Goal: Task Accomplishment & Management: Manage account settings

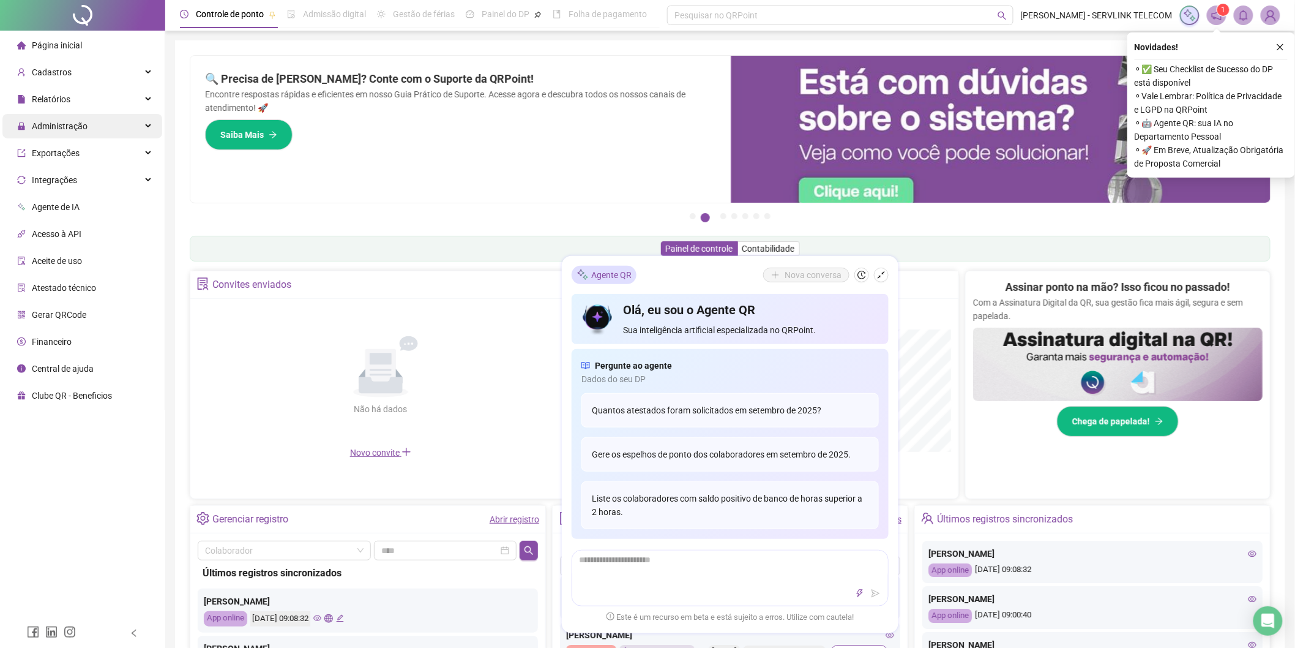
click at [77, 124] on span "Administração" at bounding box center [60, 126] width 56 height 10
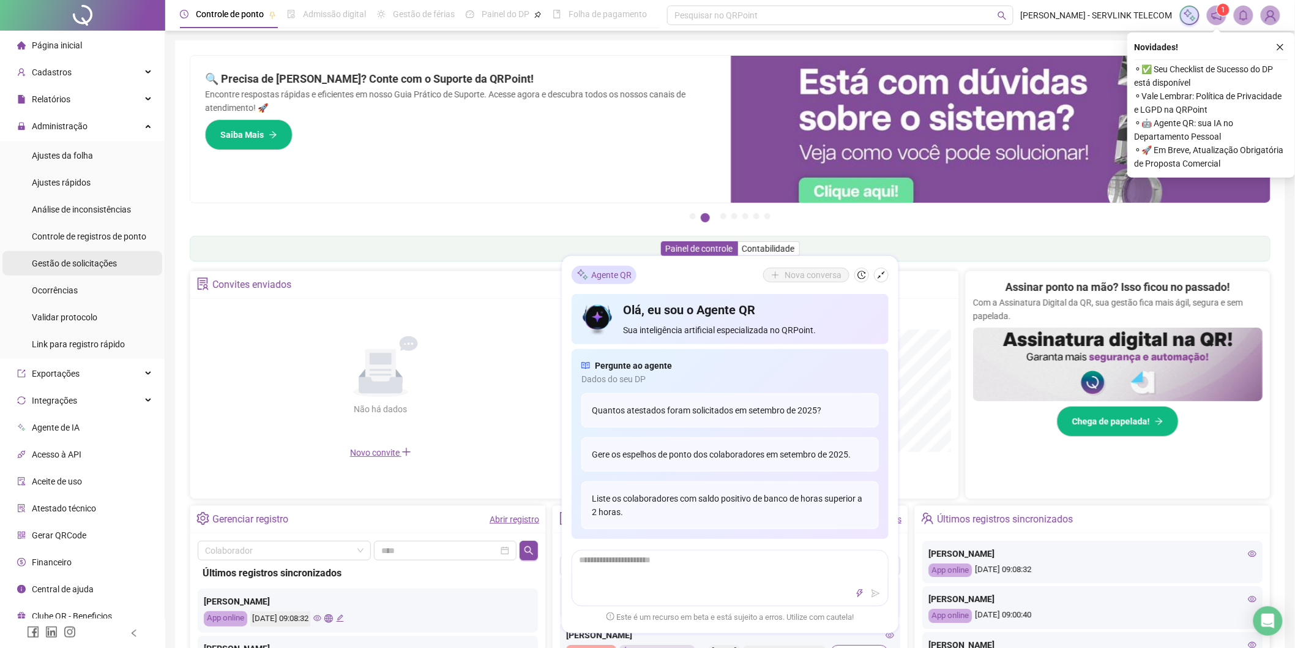
click at [74, 264] on span "Gestão de solicitações" at bounding box center [74, 263] width 85 height 10
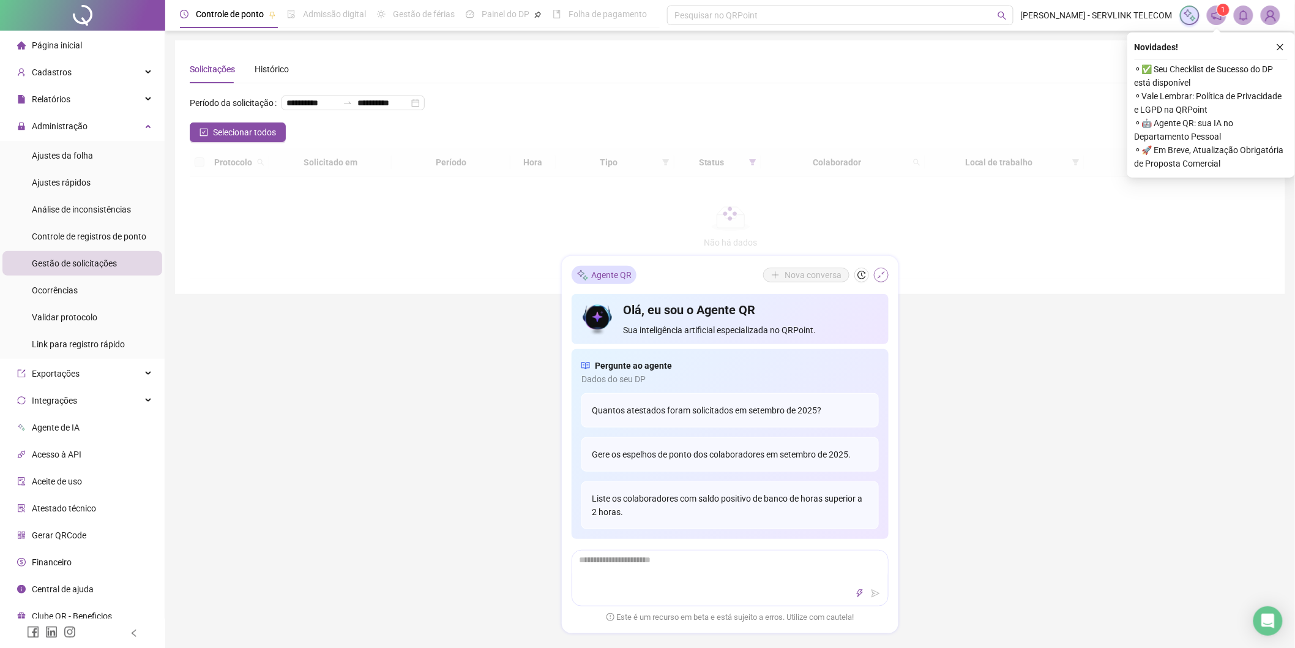
click at [882, 277] on icon "shrink" at bounding box center [881, 275] width 9 height 9
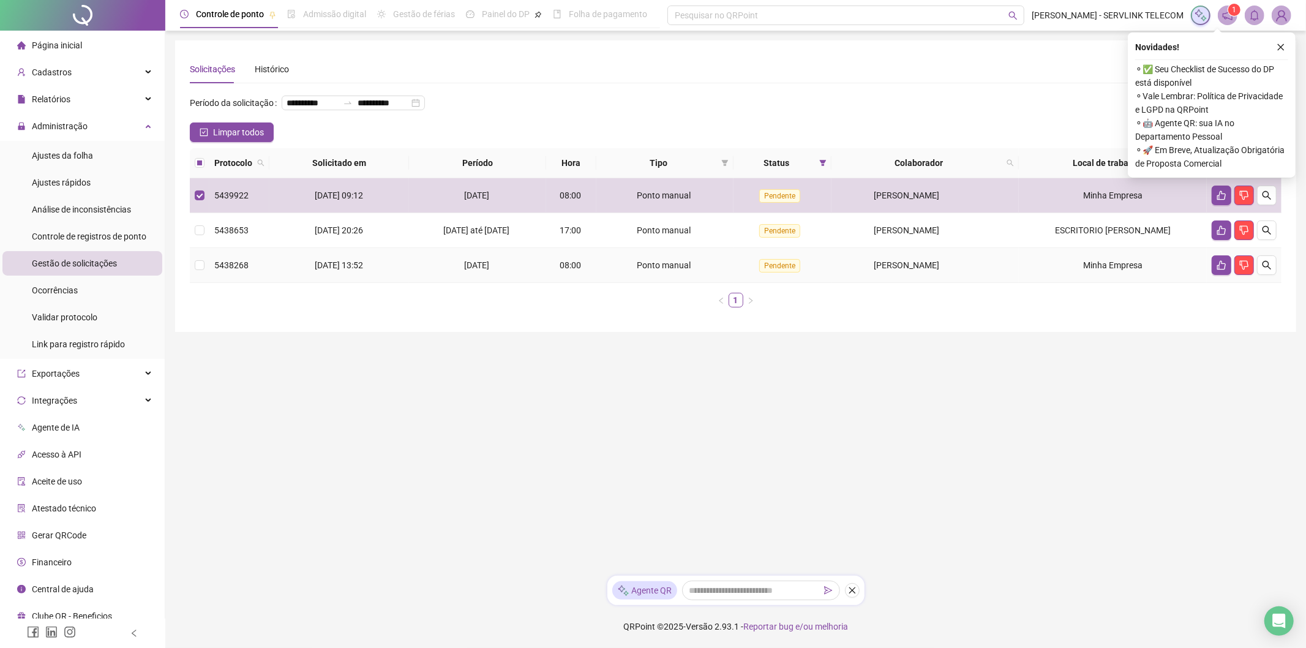
click at [206, 269] on td at bounding box center [200, 265] width 20 height 35
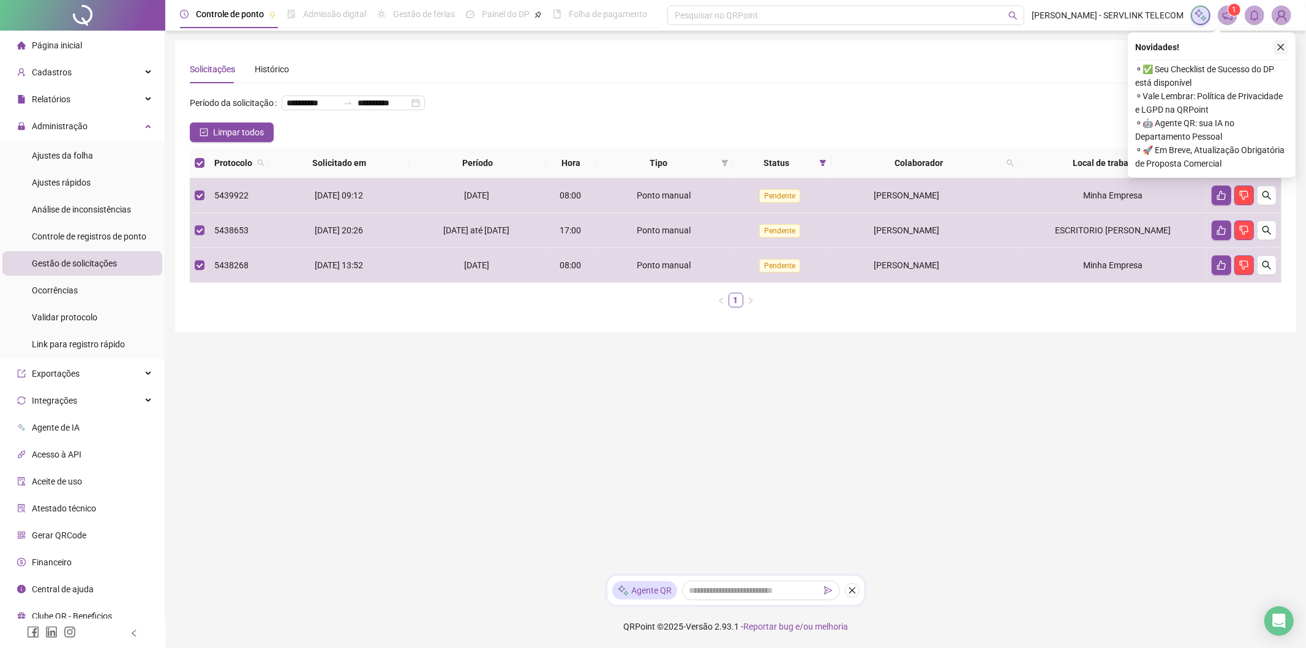
click at [1282, 47] on icon "close" at bounding box center [1280, 47] width 9 height 9
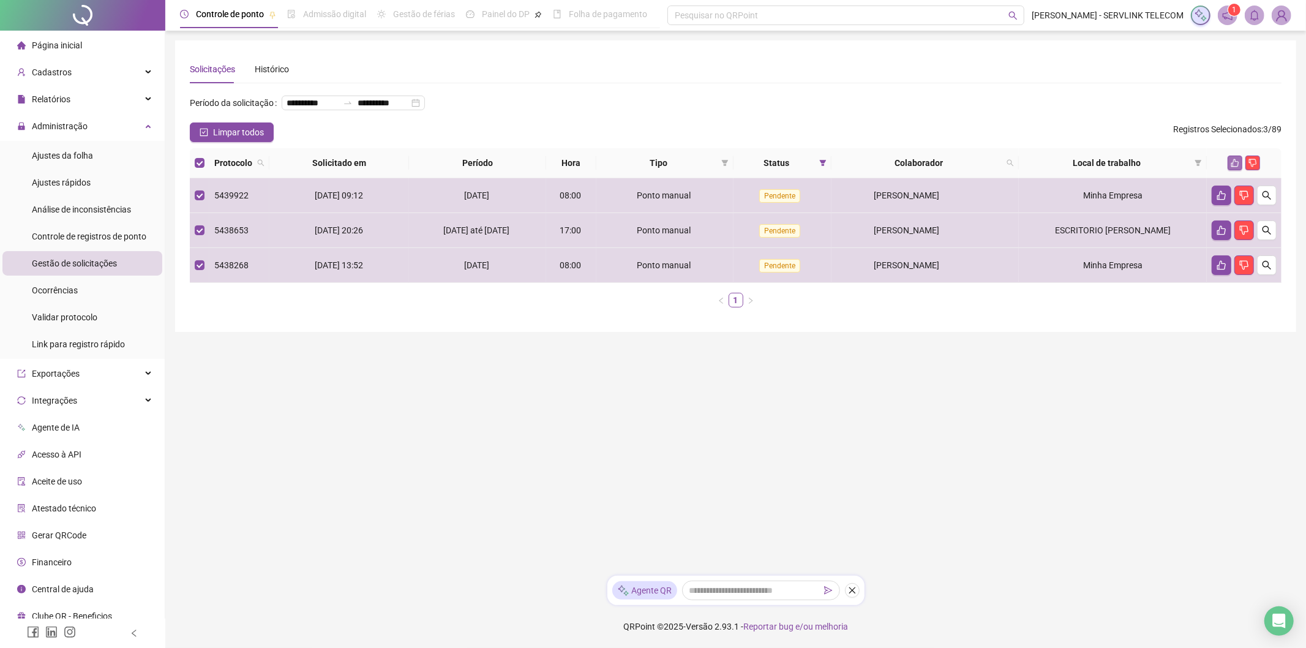
click at [1232, 160] on icon "like" at bounding box center [1235, 163] width 9 height 9
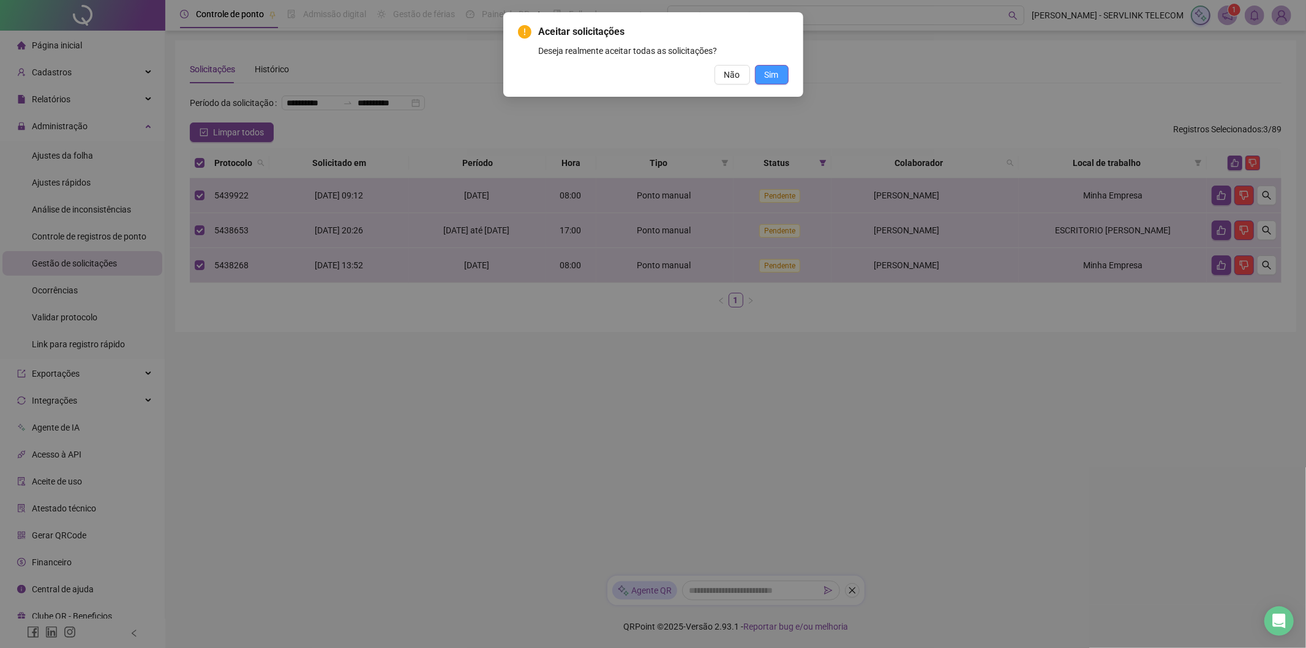
click at [769, 77] on span "Sim" at bounding box center [772, 74] width 14 height 13
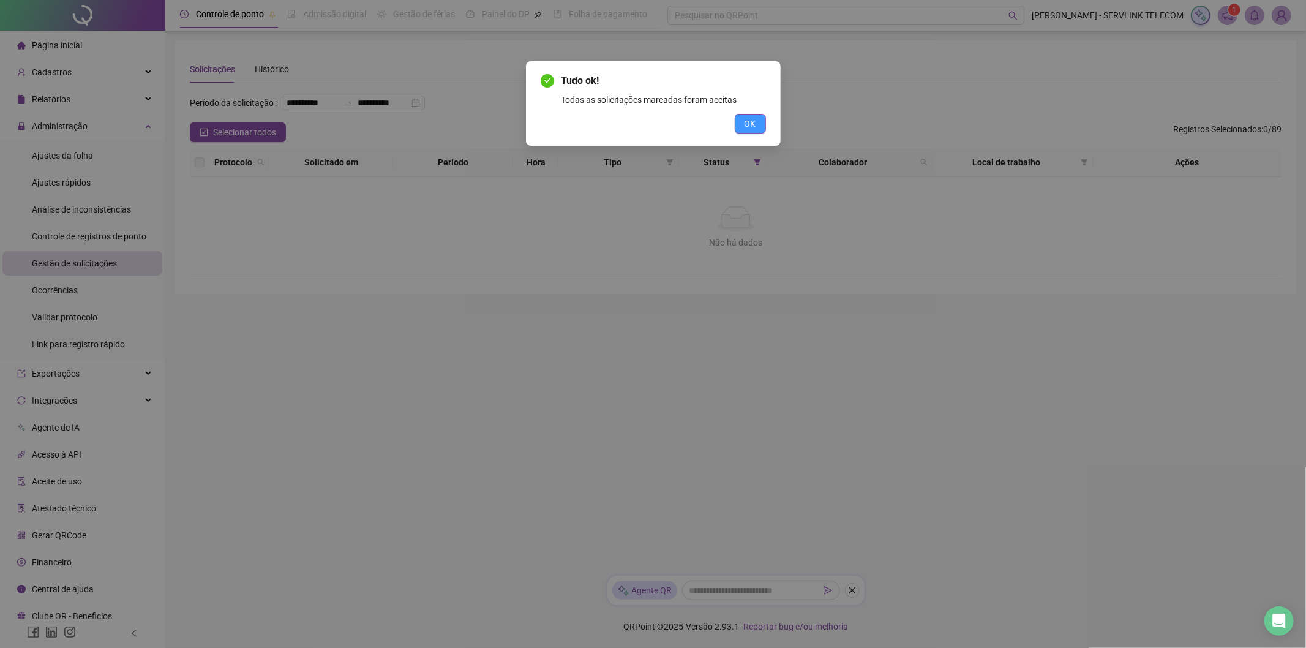
click at [747, 118] on span "OK" at bounding box center [750, 123] width 12 height 13
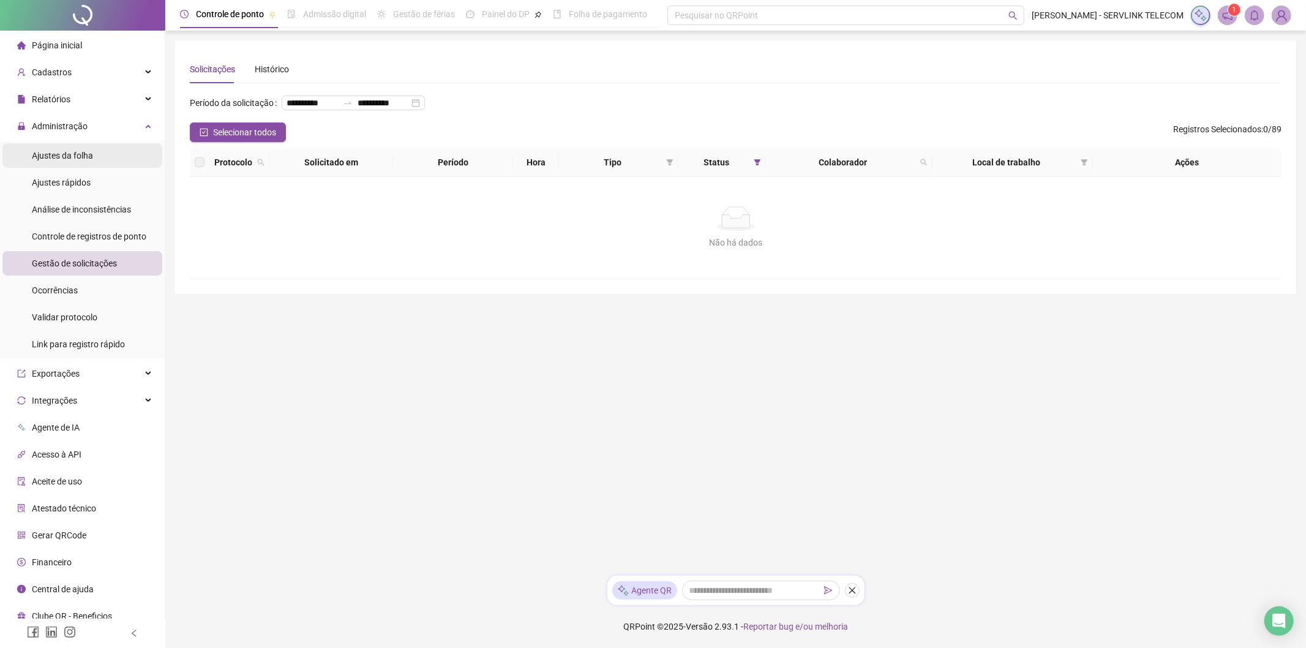
click at [77, 162] on div "Ajustes da folha" at bounding box center [62, 155] width 61 height 24
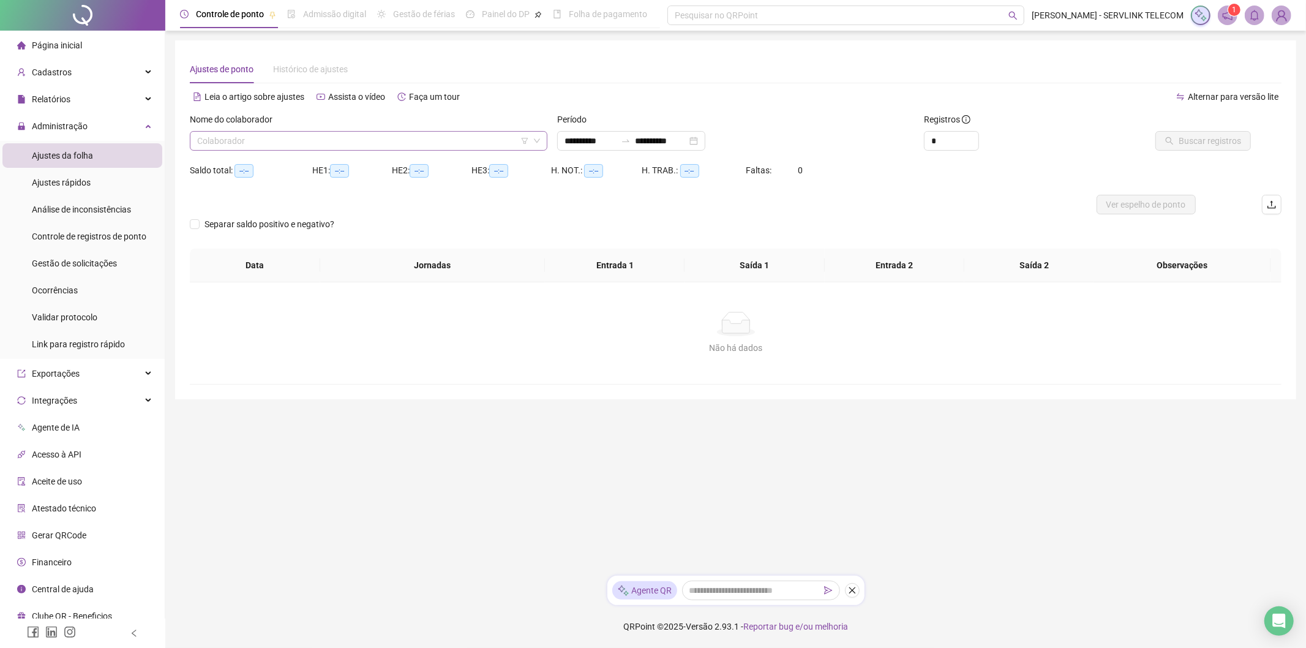
click at [279, 141] on input "search" at bounding box center [363, 141] width 332 height 18
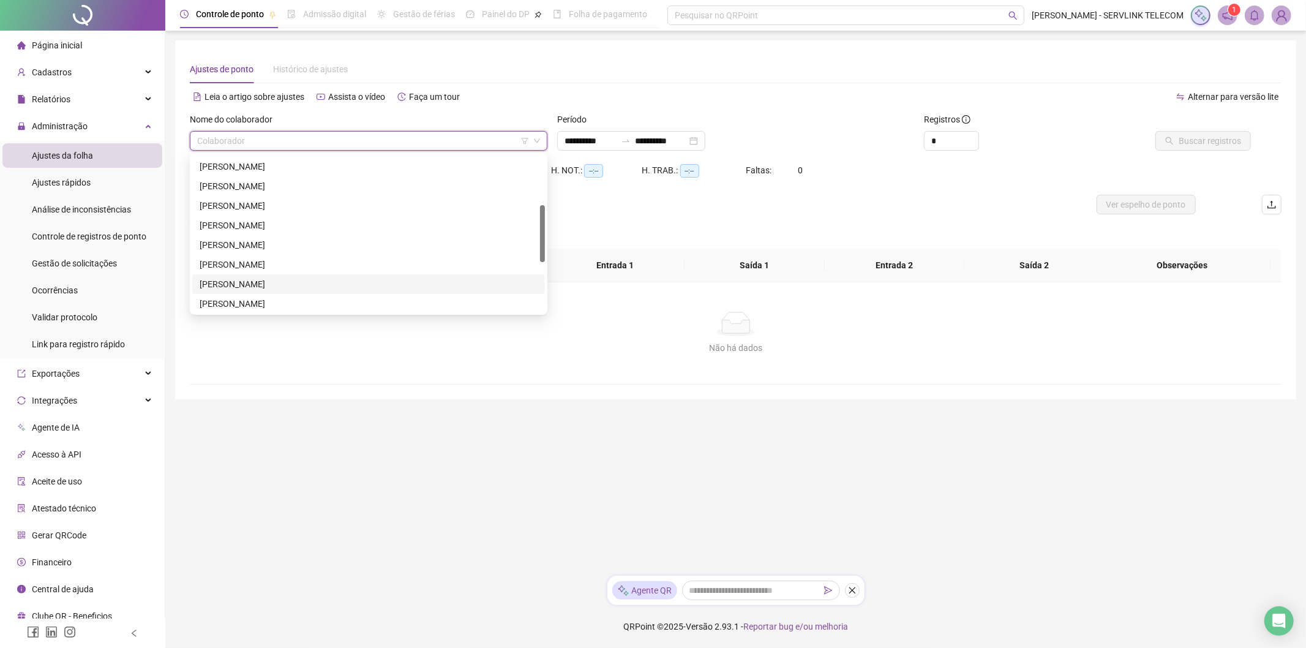
scroll to position [272, 0]
click at [238, 262] on div "VINICIUS CHAGAS DE MORAIS" at bounding box center [369, 265] width 338 height 13
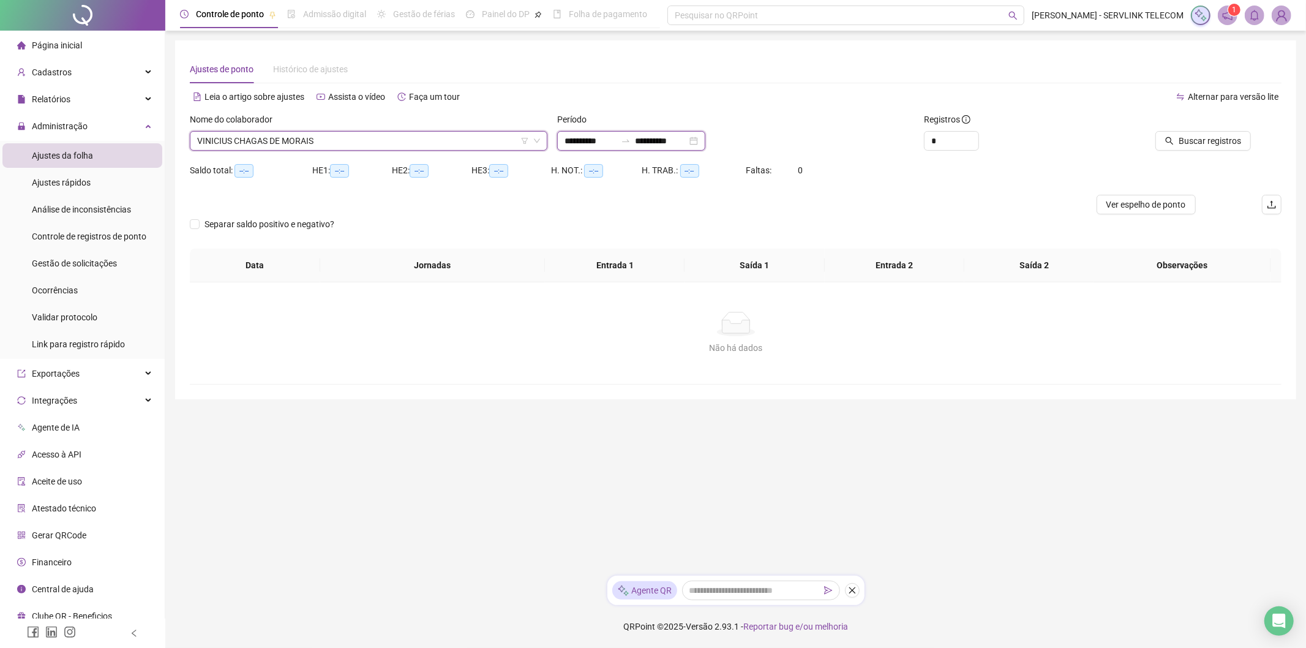
click at [687, 138] on input "**********" at bounding box center [660, 140] width 51 height 13
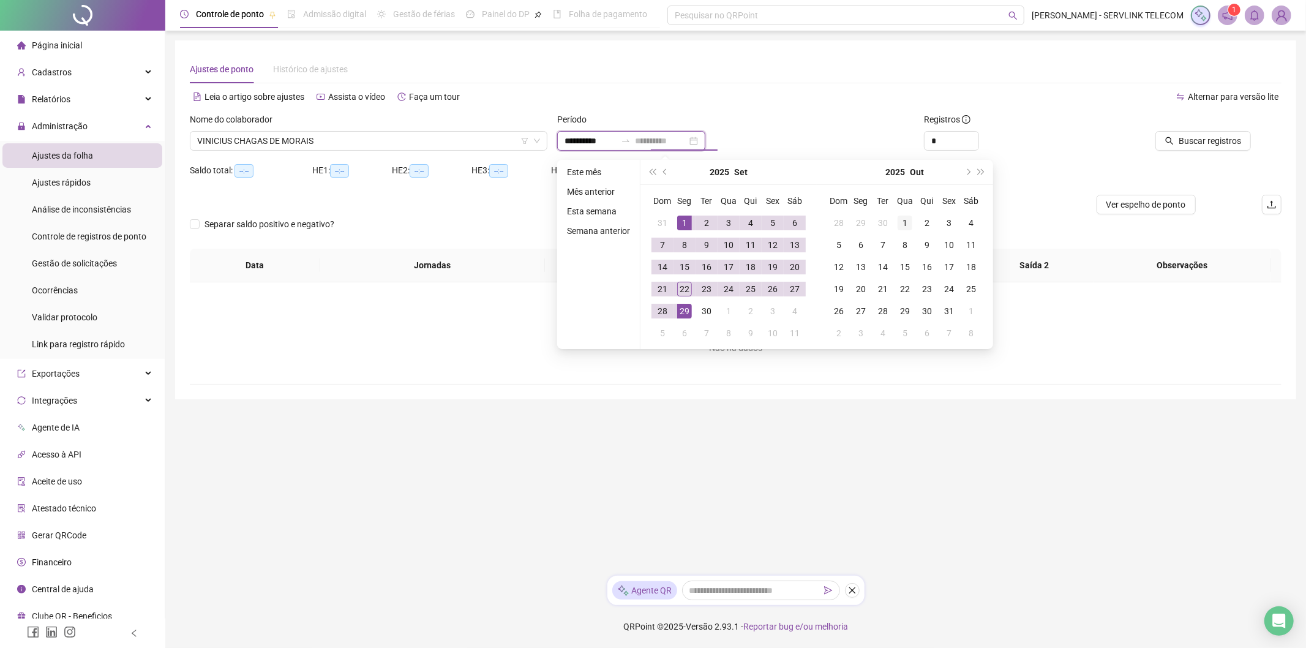
type input "**********"
click at [903, 220] on div "1" at bounding box center [904, 222] width 15 height 15
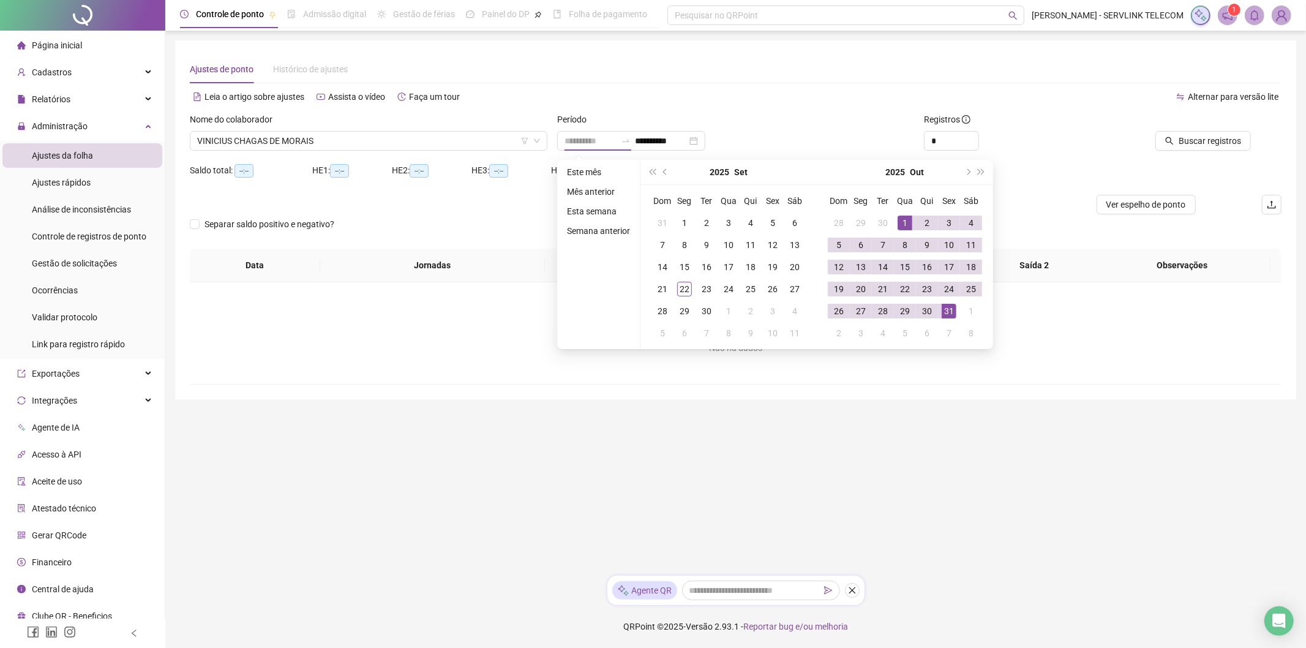
drag, startPoint x: 946, startPoint y: 309, endPoint x: 1031, endPoint y: 250, distance: 103.3
click at [947, 309] on div "31" at bounding box center [949, 311] width 15 height 15
type input "**********"
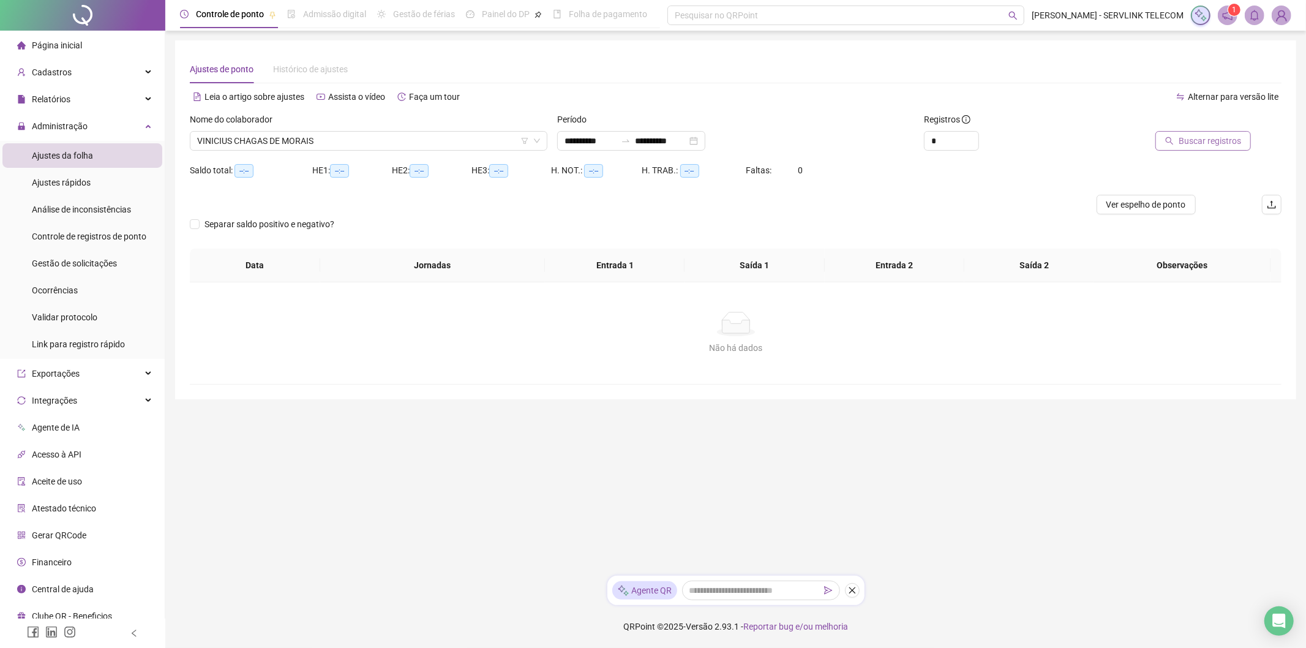
click at [1184, 140] on span "Buscar registros" at bounding box center [1209, 140] width 62 height 13
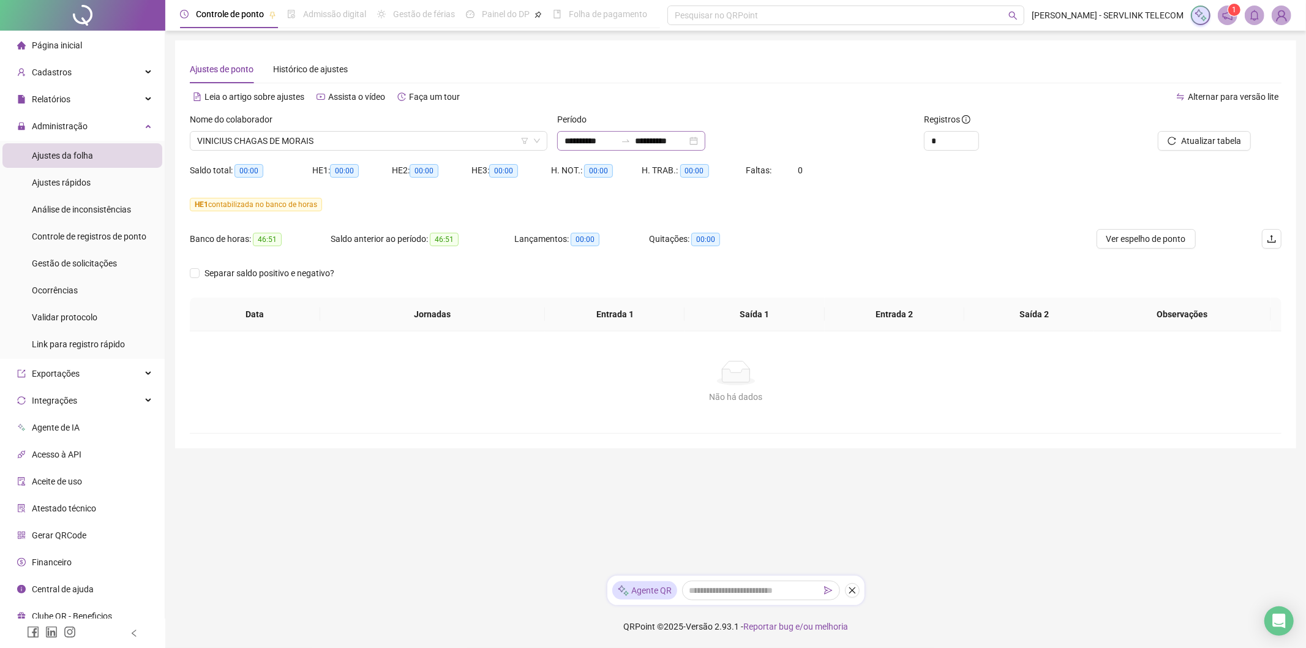
click at [632, 139] on div at bounding box center [626, 141] width 20 height 10
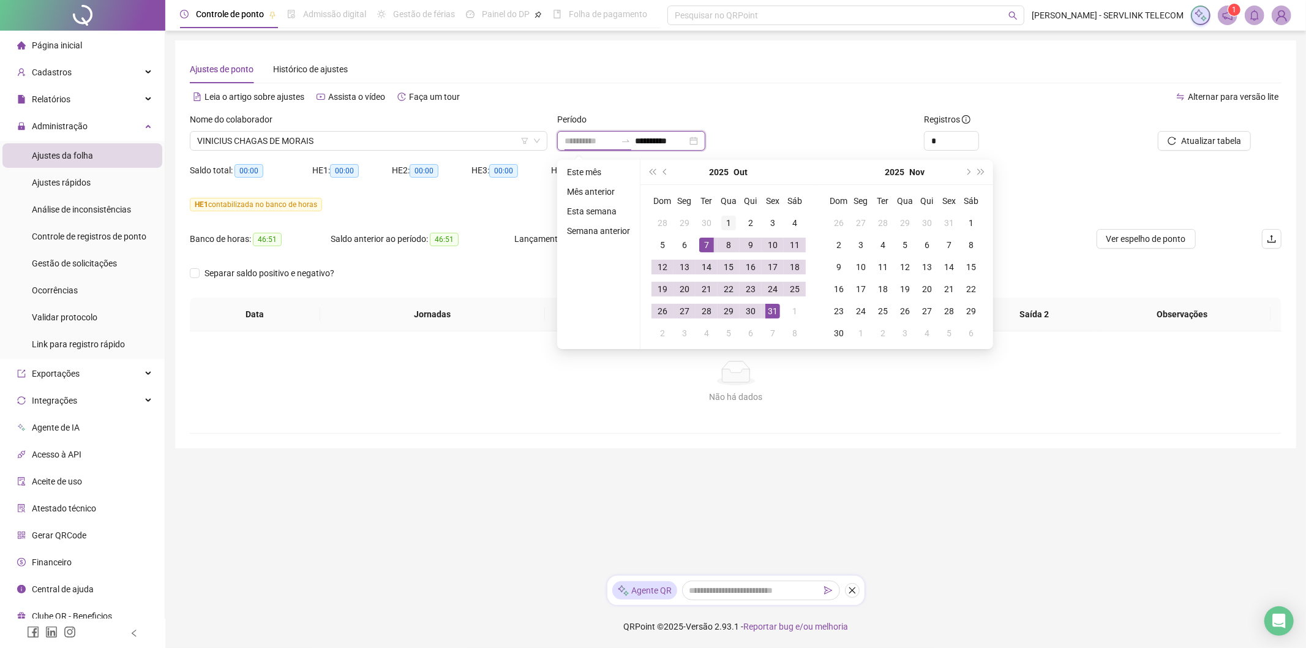
type input "**********"
click at [727, 212] on td "1" at bounding box center [729, 223] width 22 height 22
click at [771, 311] on div "31" at bounding box center [772, 311] width 15 height 15
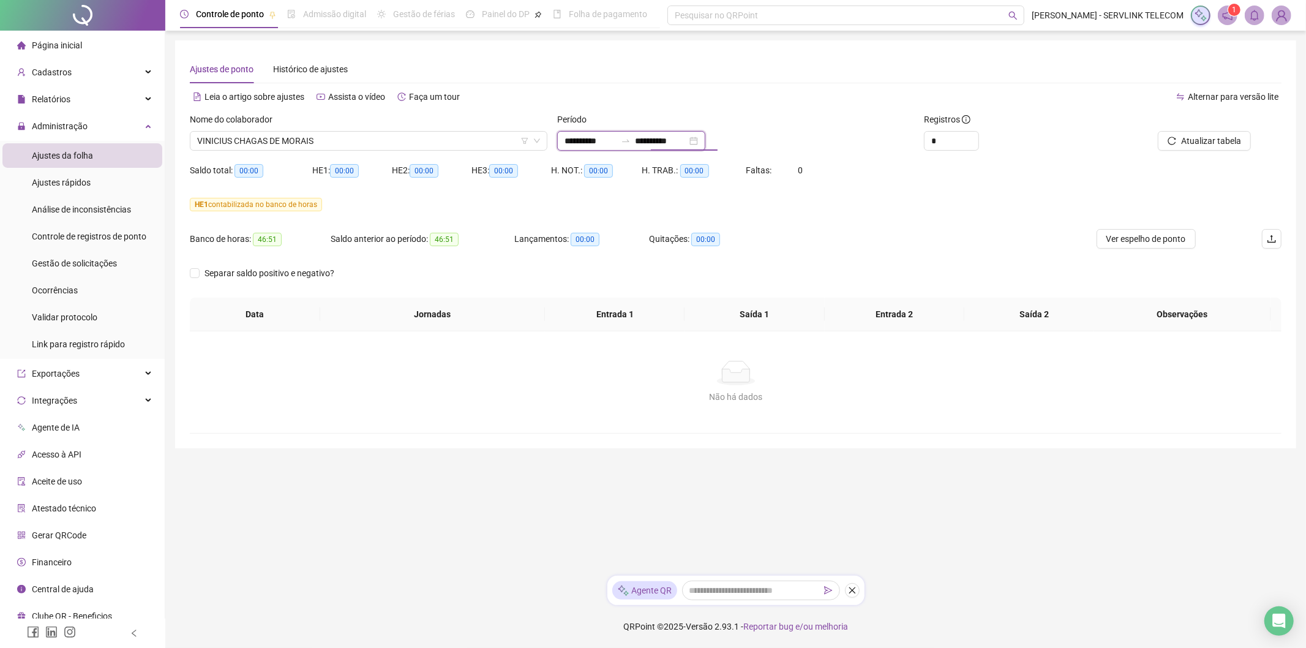
drag, startPoint x: 672, startPoint y: 136, endPoint x: 707, endPoint y: 186, distance: 61.1
click at [673, 137] on input "**********" at bounding box center [660, 140] width 51 height 13
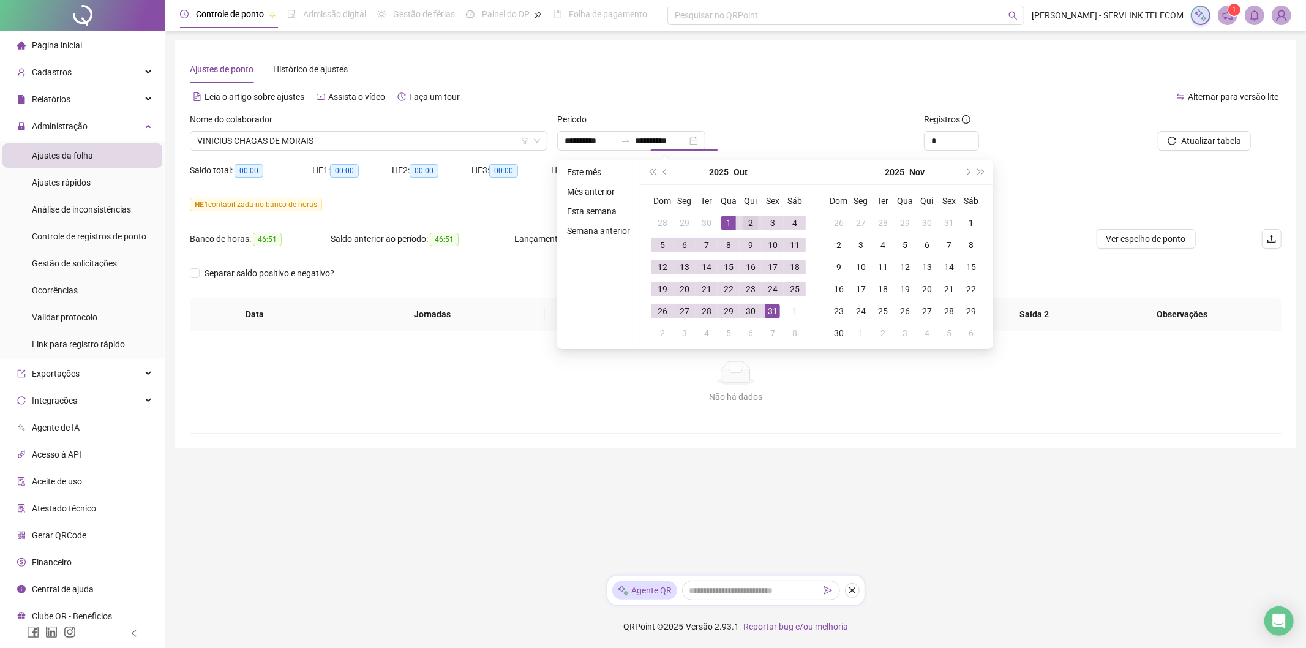
drag, startPoint x: 662, startPoint y: 174, endPoint x: 743, endPoint y: 228, distance: 97.1
click at [663, 175] on button "prev-year" at bounding box center [665, 172] width 13 height 24
type input "**********"
click at [692, 224] on td "1" at bounding box center [684, 223] width 22 height 22
drag, startPoint x: 689, startPoint y: 292, endPoint x: 1066, endPoint y: 210, distance: 385.9
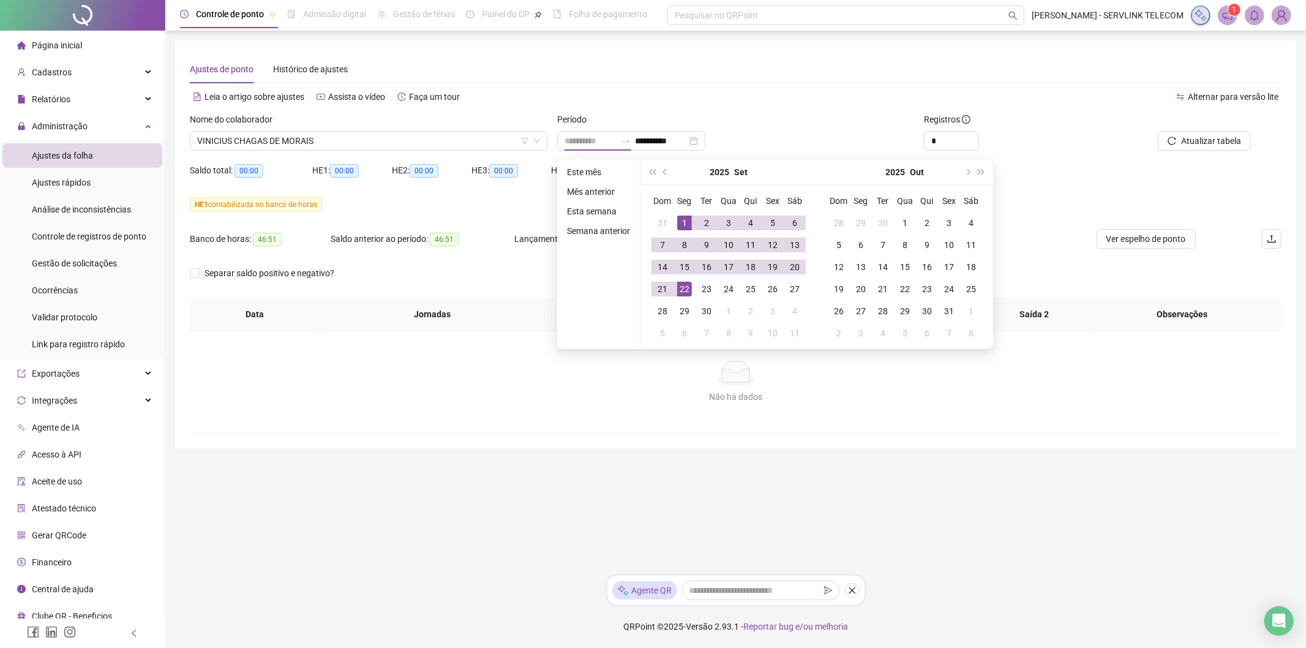
click at [694, 291] on tr "21 22 23 24 25 26 27" at bounding box center [728, 289] width 154 height 22
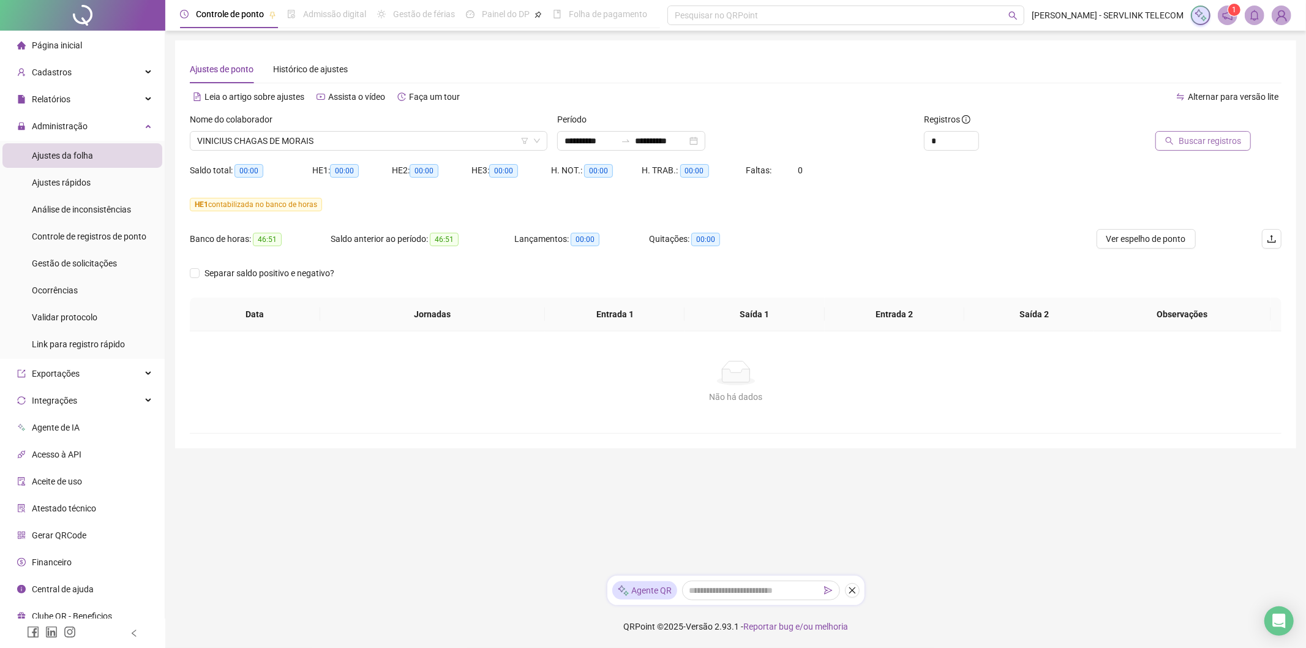
type input "**********"
click at [1216, 137] on span "Buscar registros" at bounding box center [1209, 140] width 62 height 13
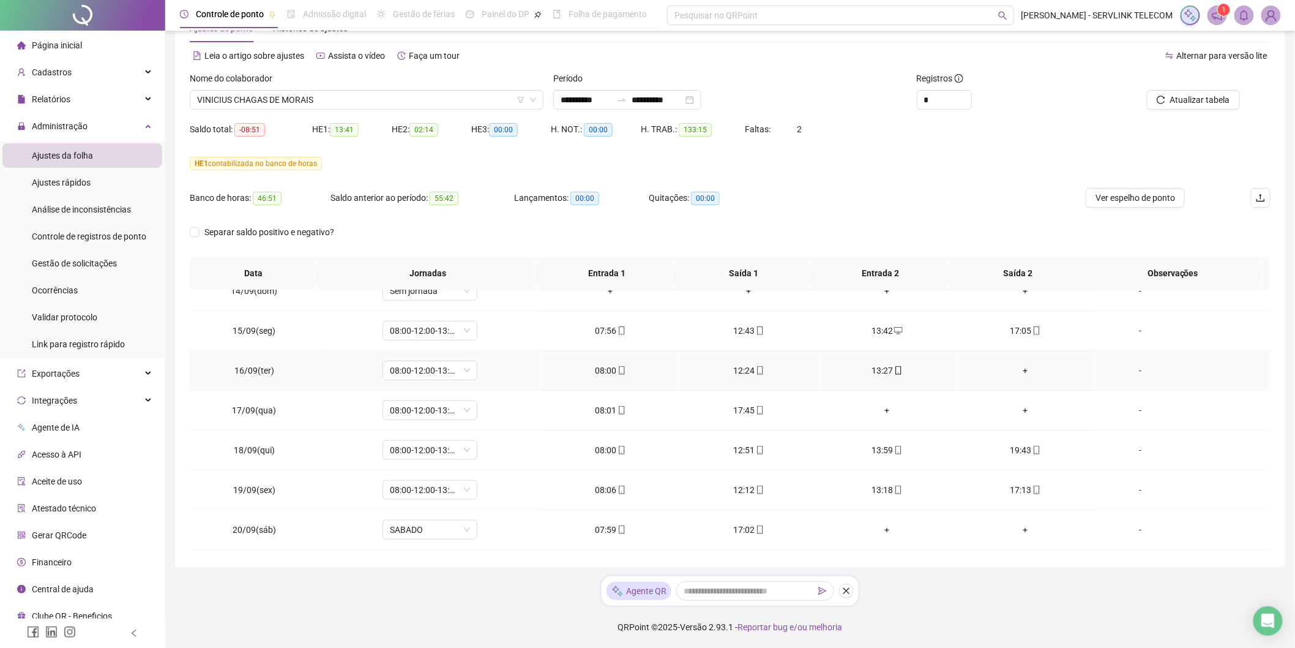
scroll to position [615, 0]
click at [603, 494] on div "09:56" at bounding box center [611, 491] width 119 height 13
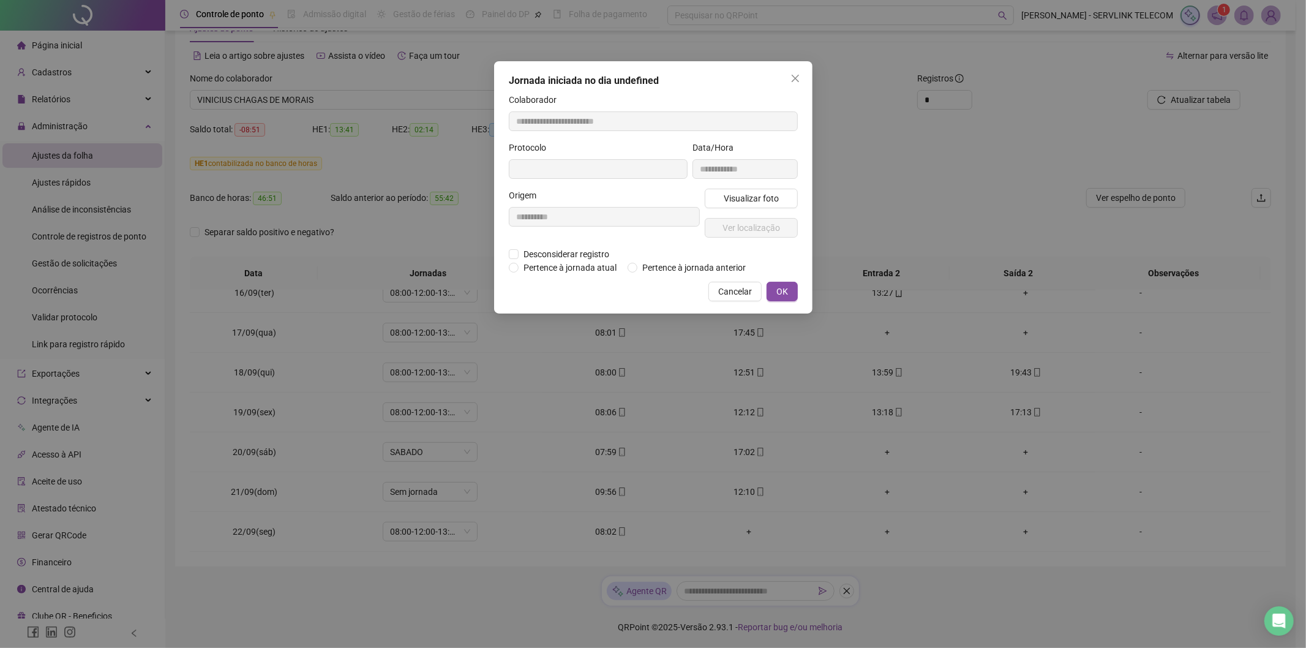
type input "**********"
click at [775, 203] on span "Visualizar foto" at bounding box center [750, 199] width 55 height 13
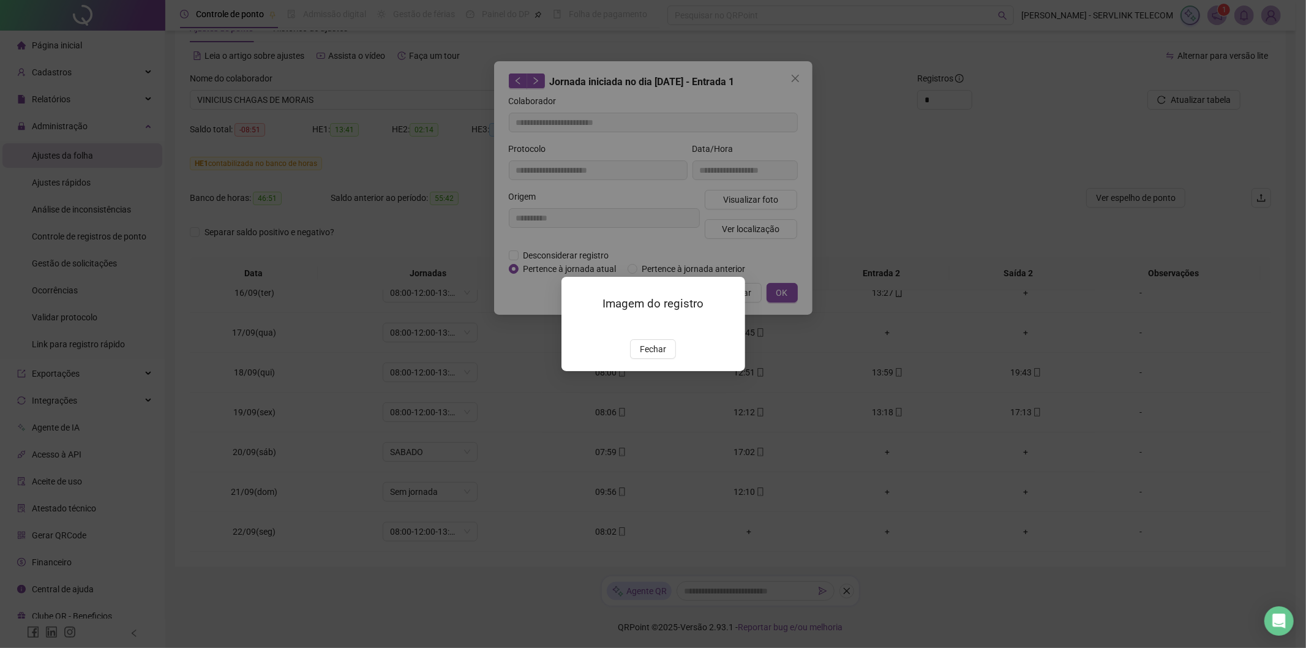
drag, startPoint x: 651, startPoint y: 417, endPoint x: 664, endPoint y: 399, distance: 22.4
click at [654, 356] on span "Fechar" at bounding box center [653, 348] width 26 height 13
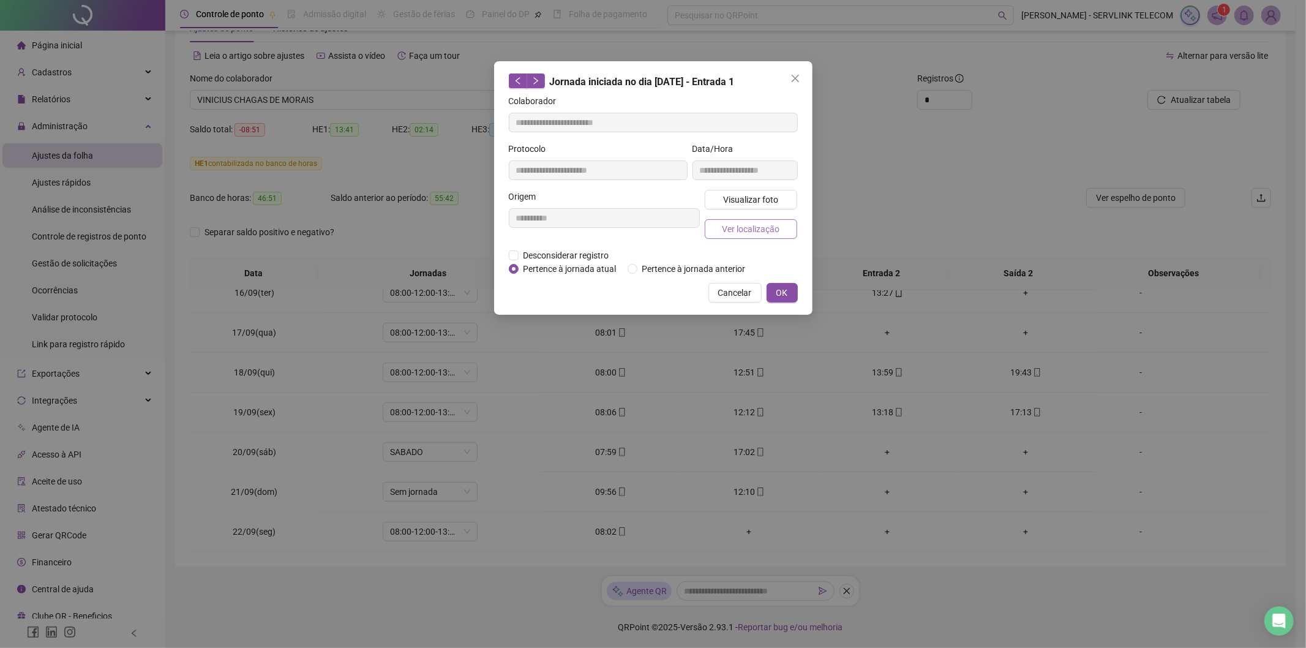
click at [762, 225] on span "Ver localização" at bounding box center [751, 228] width 58 height 13
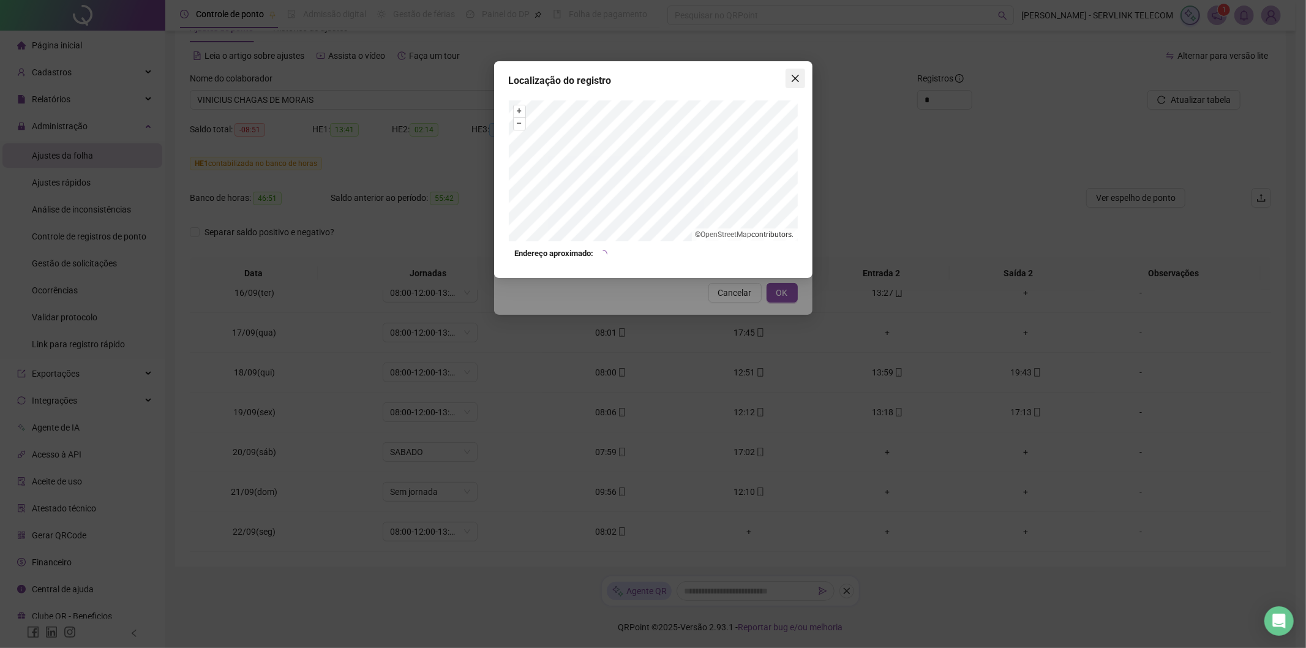
click at [791, 70] on button "Close" at bounding box center [795, 79] width 20 height 20
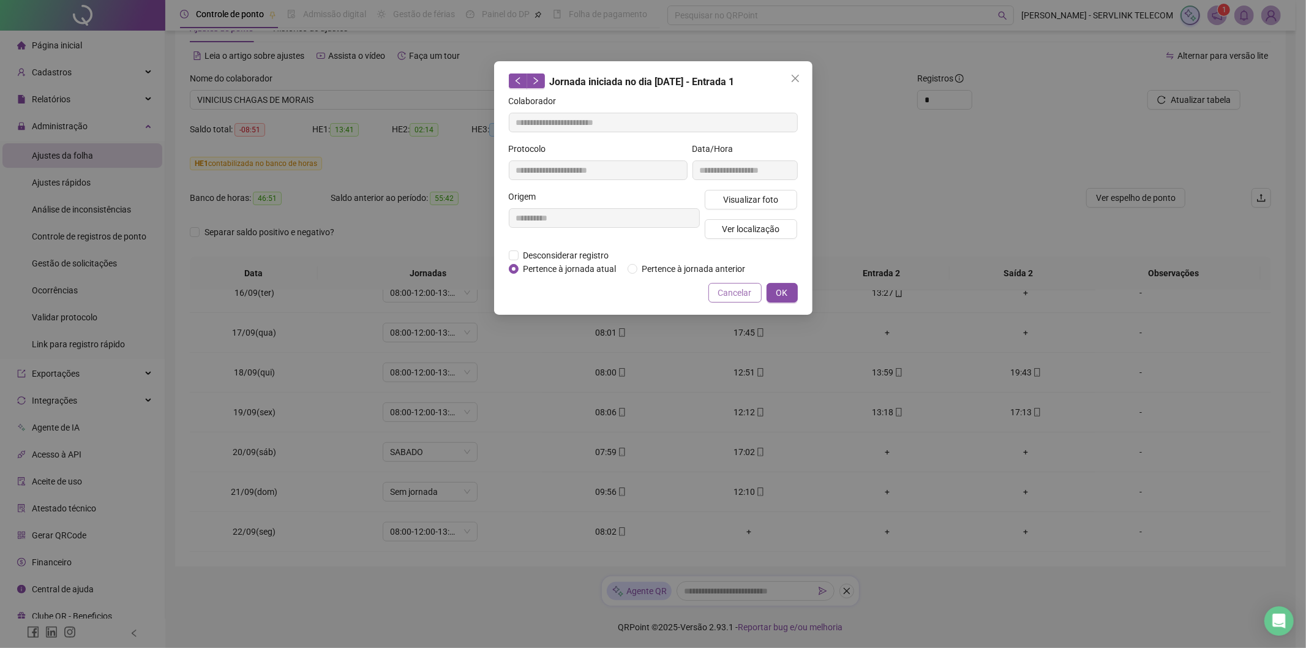
click at [725, 287] on span "Cancelar" at bounding box center [735, 292] width 34 height 13
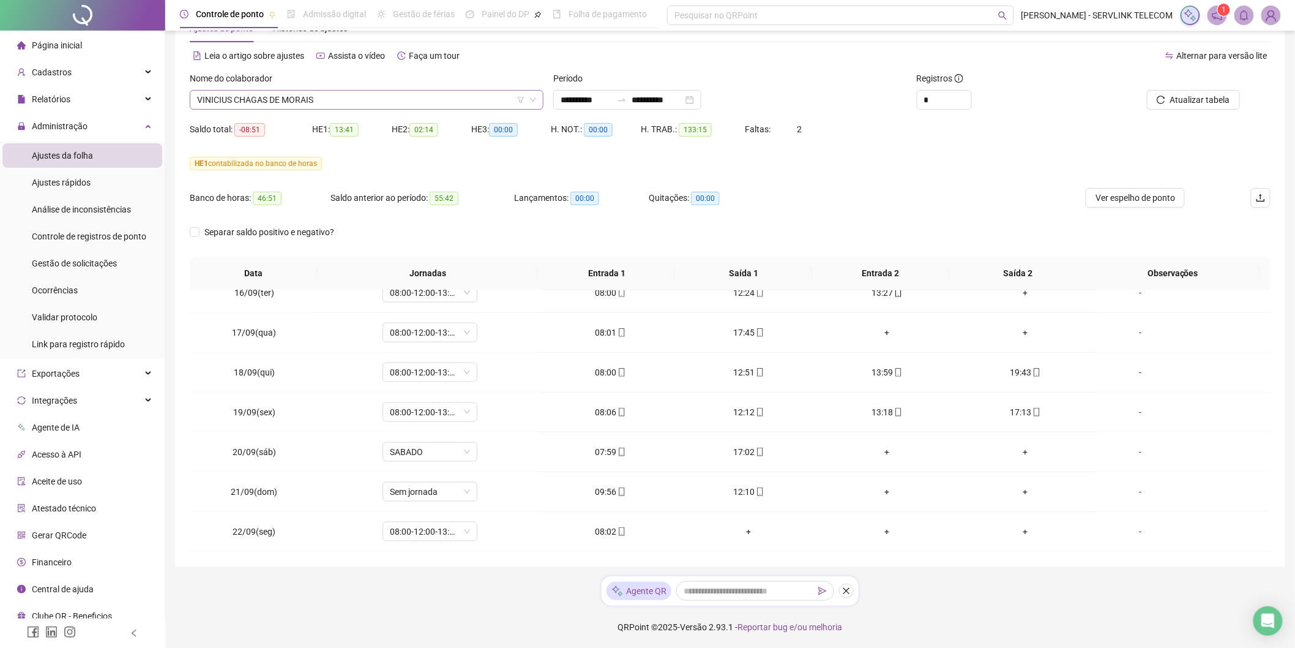
click at [362, 91] on span "VINICIUS CHAGAS DE MORAIS" at bounding box center [366, 100] width 339 height 18
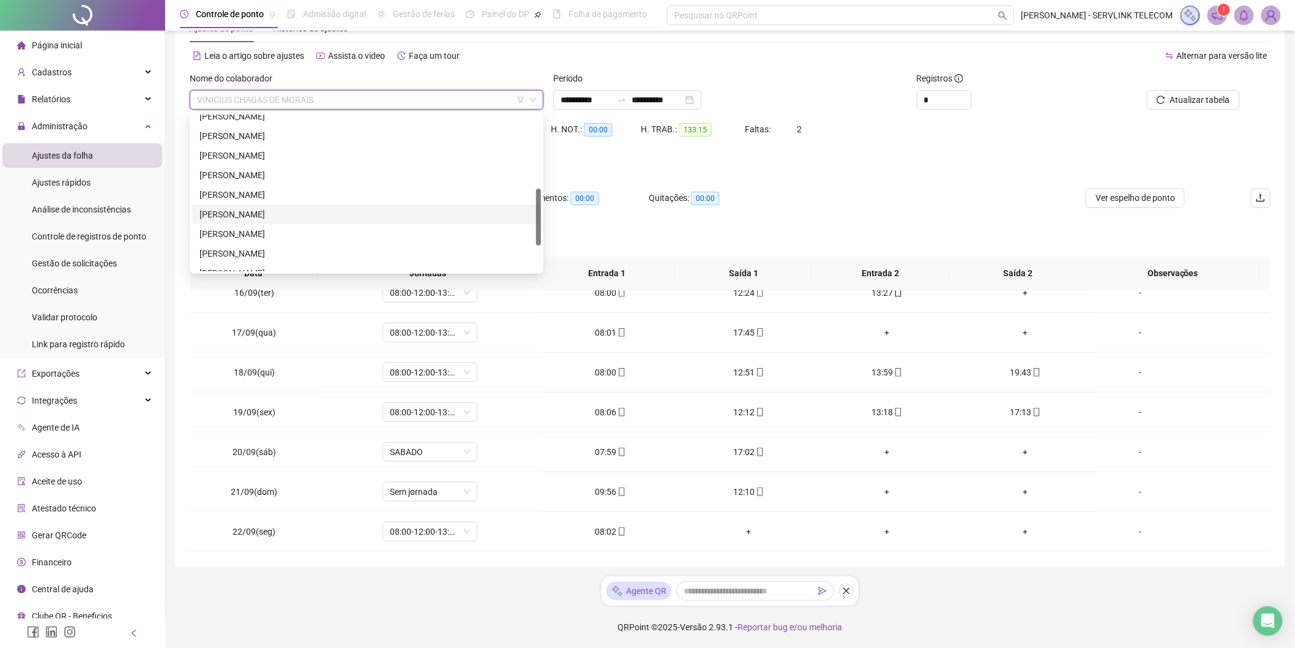
scroll to position [136, 0]
click at [260, 158] on div "[PERSON_NAME]" at bounding box center [367, 164] width 334 height 13
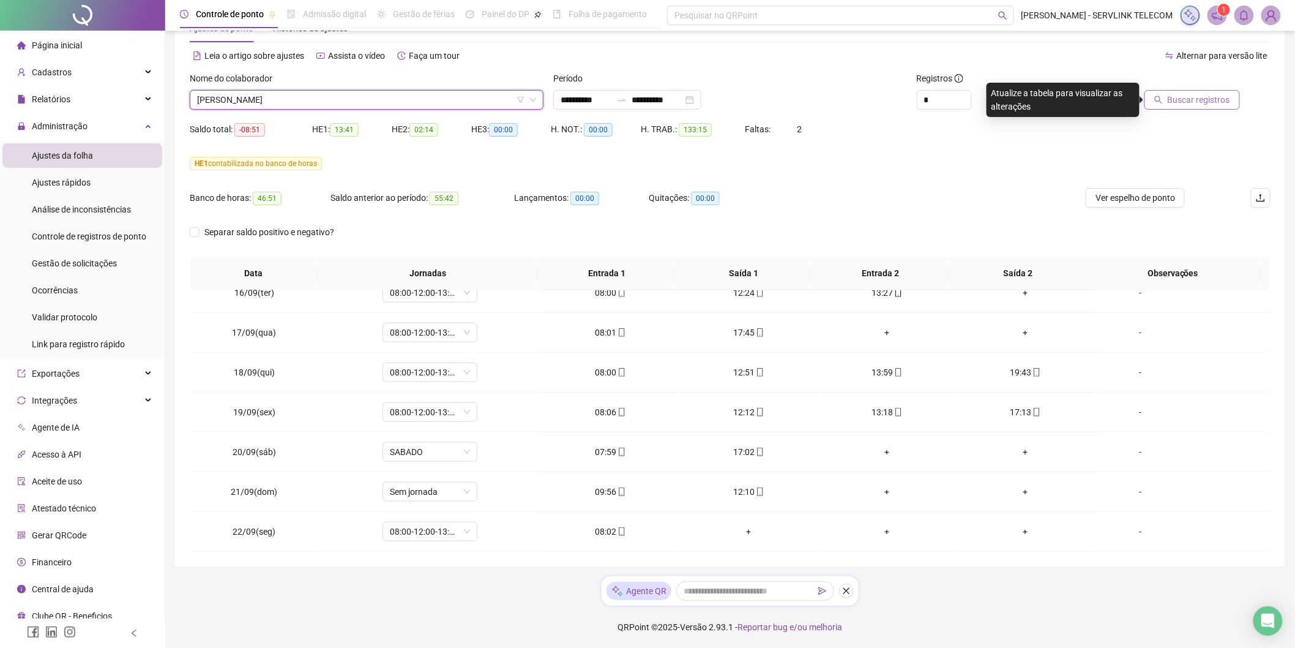
click at [1226, 104] on span "Buscar registros" at bounding box center [1199, 99] width 62 height 13
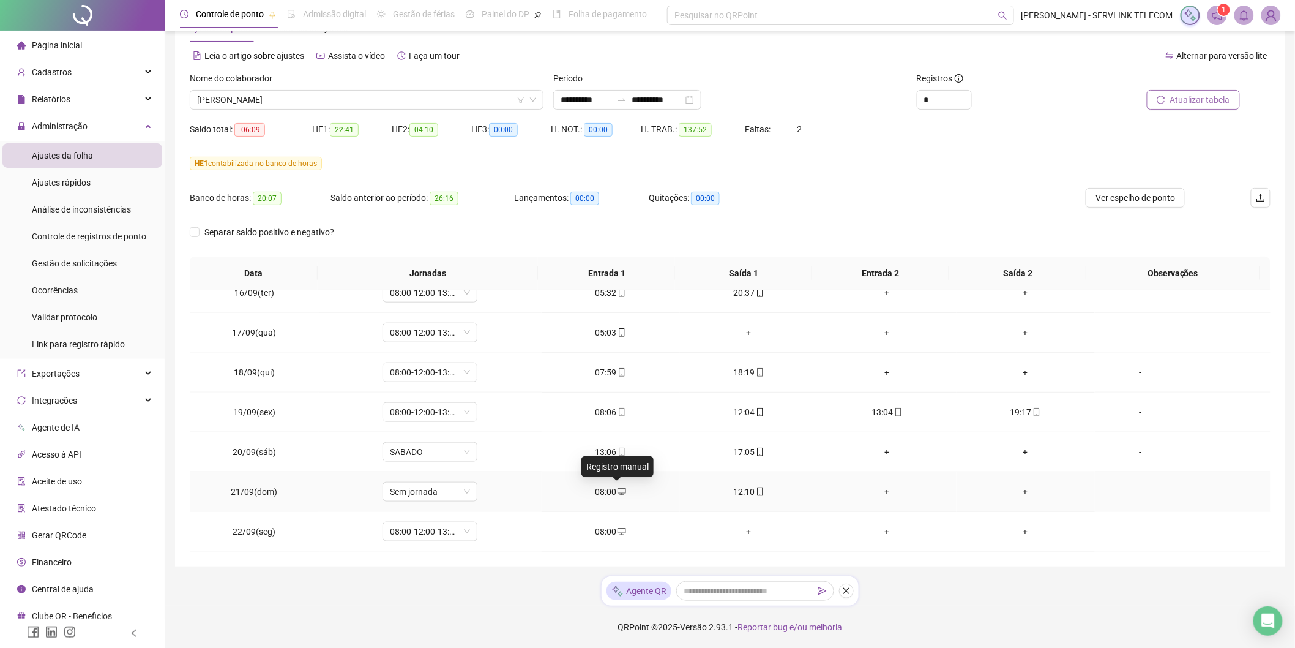
click at [618, 492] on icon "desktop" at bounding box center [622, 491] width 9 height 9
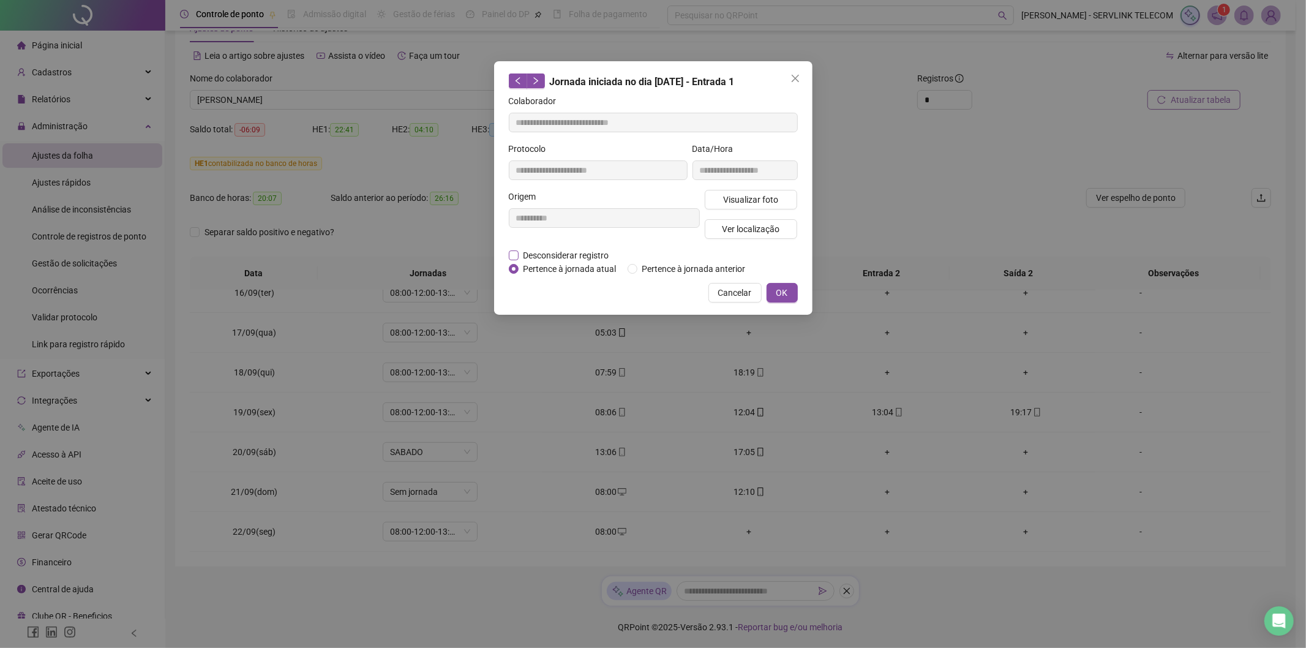
type input "**********"
click at [564, 258] on span "Desconsiderar registro" at bounding box center [567, 255] width 96 height 13
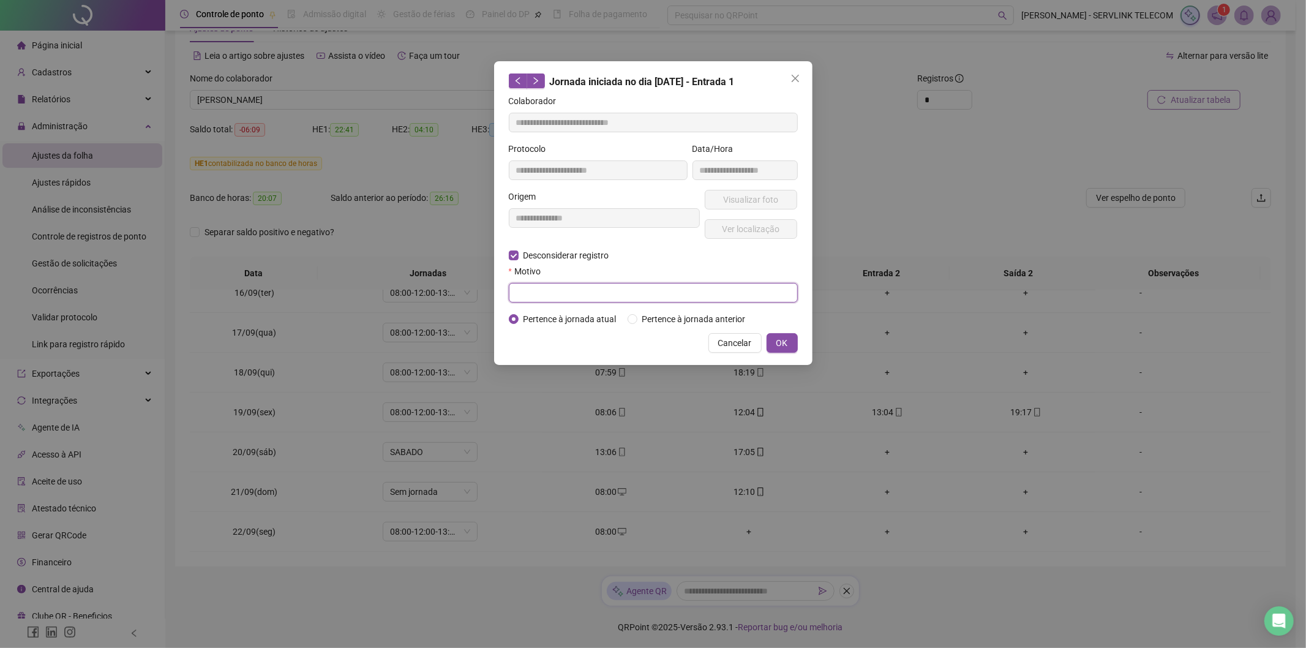
click at [531, 296] on input "text" at bounding box center [653, 293] width 289 height 20
type input "*"
click at [793, 344] on button "OK" at bounding box center [781, 343] width 31 height 20
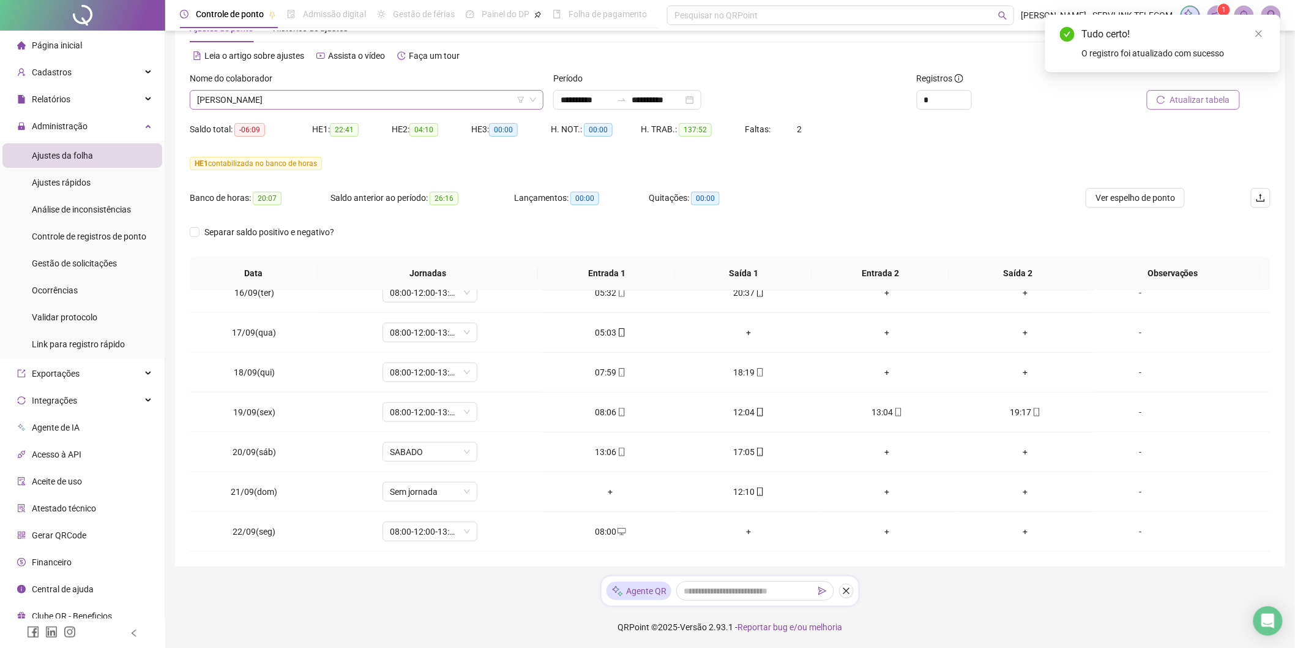
click at [397, 105] on span "[PERSON_NAME]" at bounding box center [366, 100] width 339 height 18
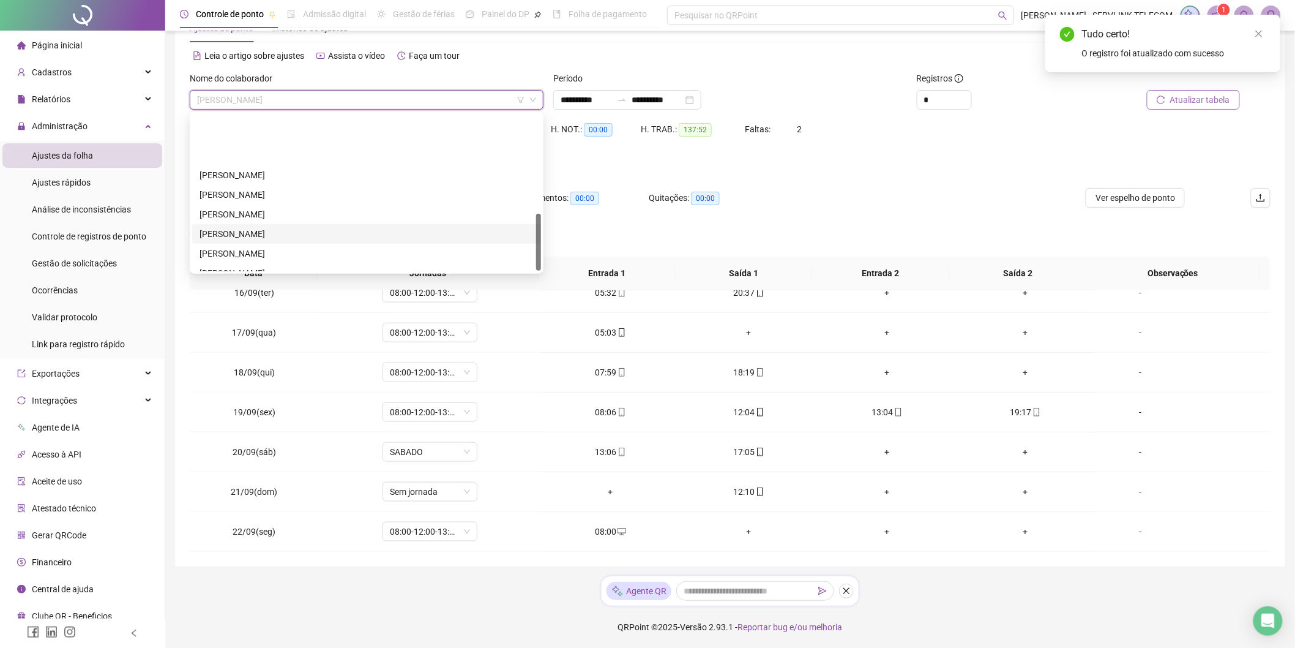
scroll to position [272, 0]
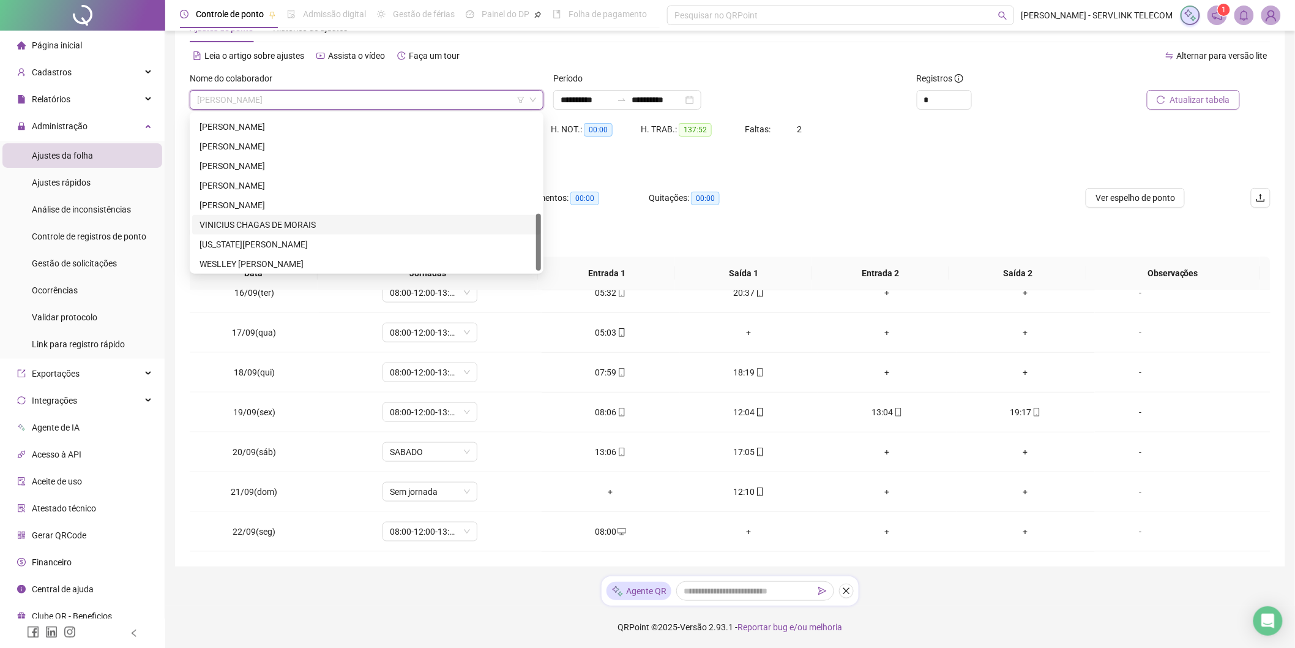
drag, startPoint x: 236, startPoint y: 215, endPoint x: 249, endPoint y: 217, distance: 12.9
click at [236, 215] on div "VINICIUS CHAGAS DE MORAIS" at bounding box center [366, 225] width 349 height 20
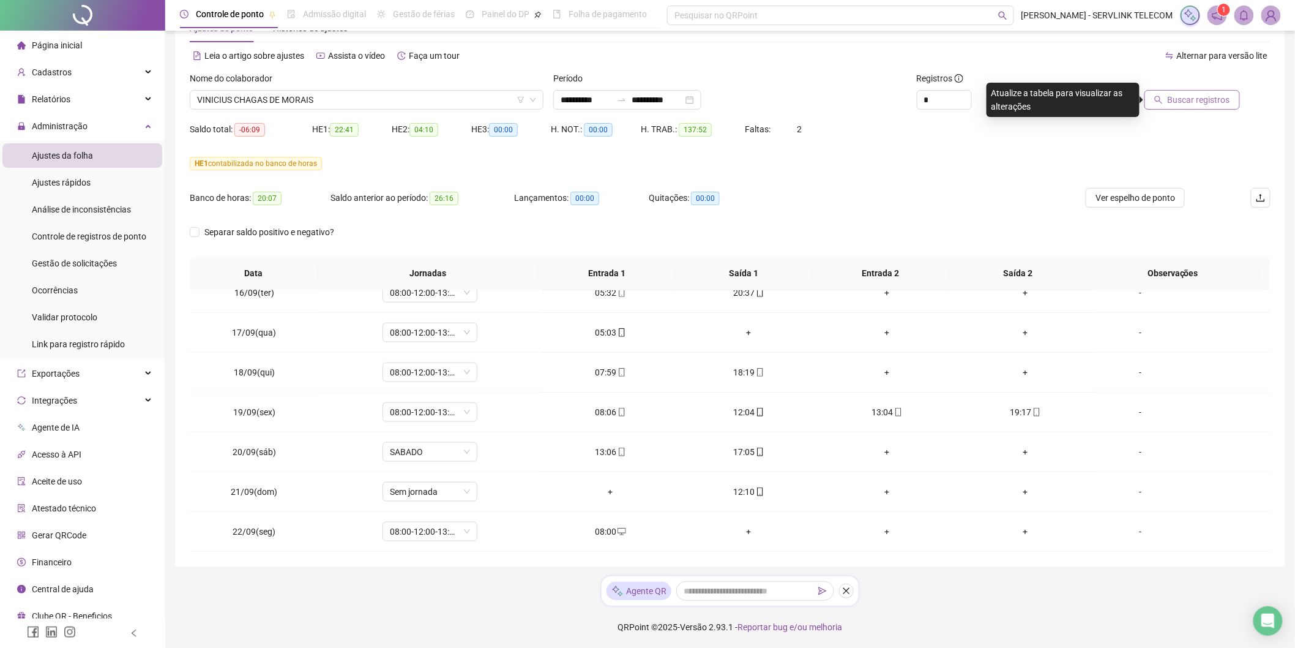
drag, startPoint x: 1215, startPoint y: 87, endPoint x: 1213, endPoint y: 95, distance: 8.2
click at [1214, 91] on div "Buscar registros" at bounding box center [1169, 91] width 141 height 38
click at [1212, 102] on span "Buscar registros" at bounding box center [1199, 99] width 62 height 13
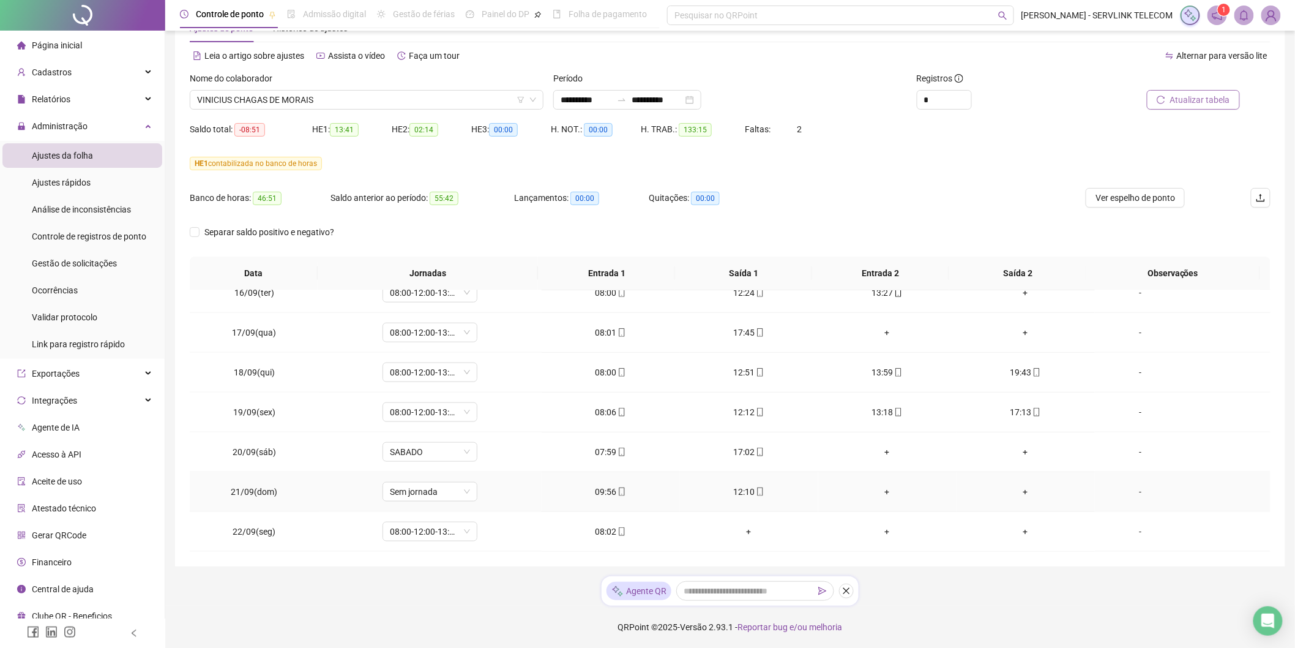
click at [603, 493] on div "09:56" at bounding box center [611, 491] width 119 height 13
type input "**********"
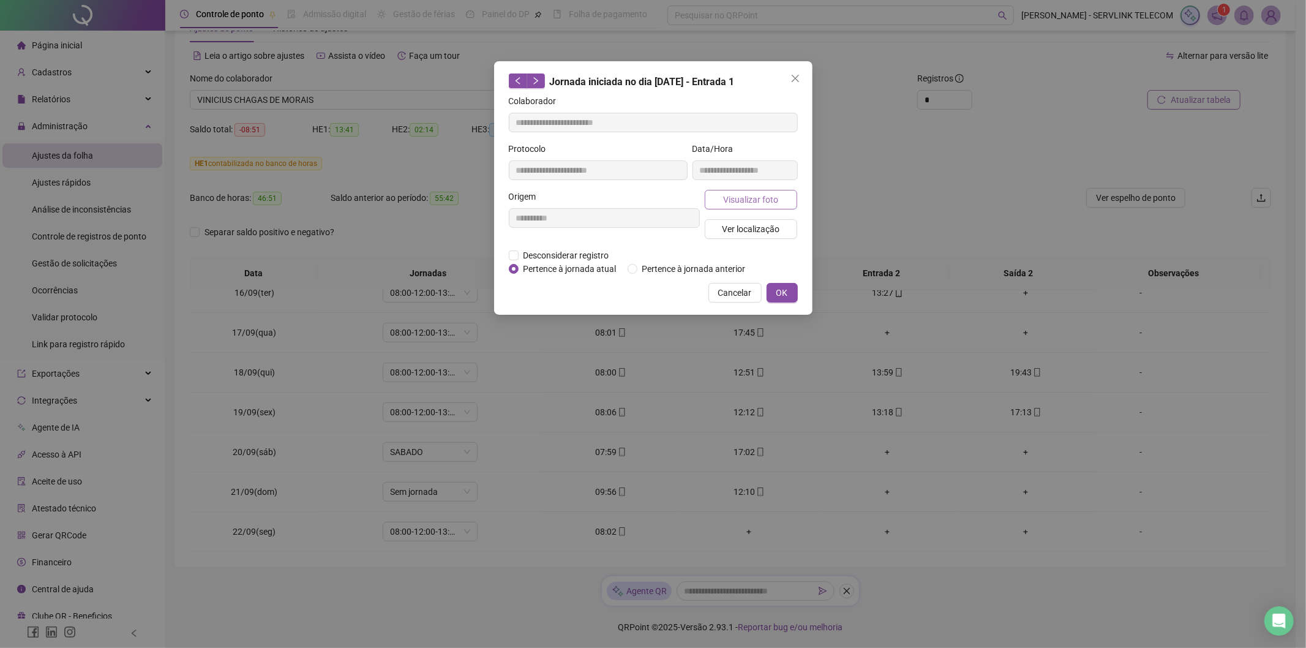
click at [781, 201] on button "Visualizar foto" at bounding box center [751, 200] width 93 height 20
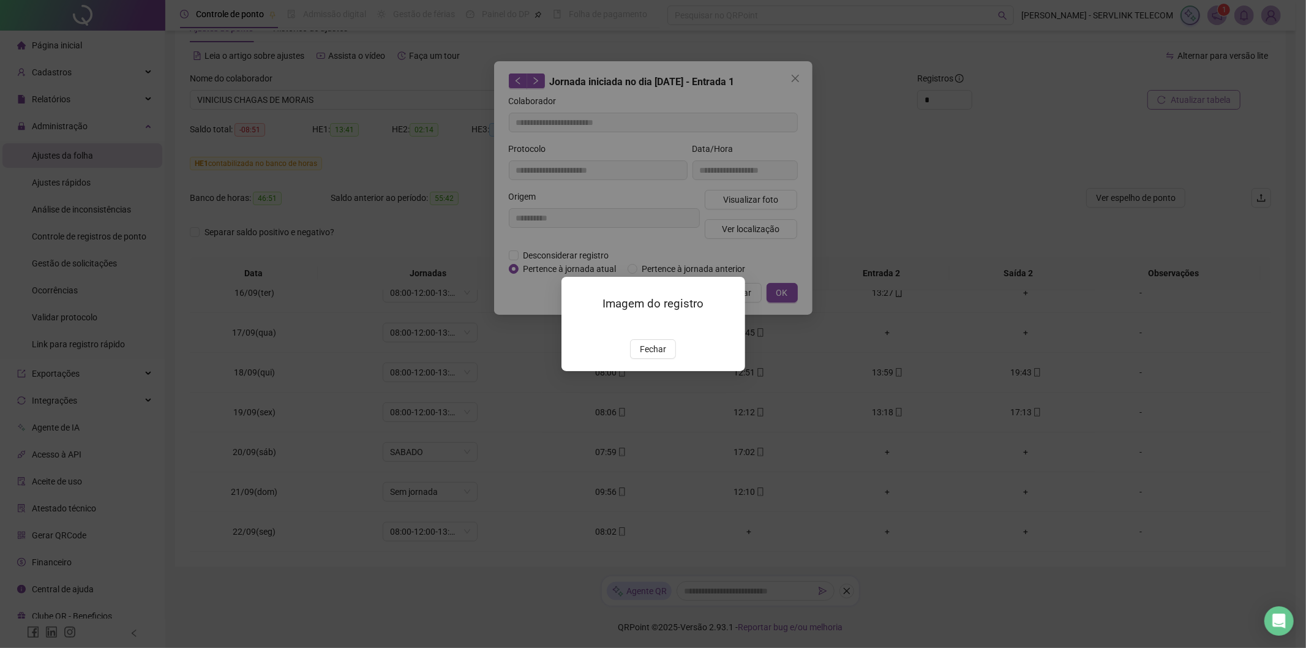
click at [658, 356] on span "Fechar" at bounding box center [653, 348] width 26 height 13
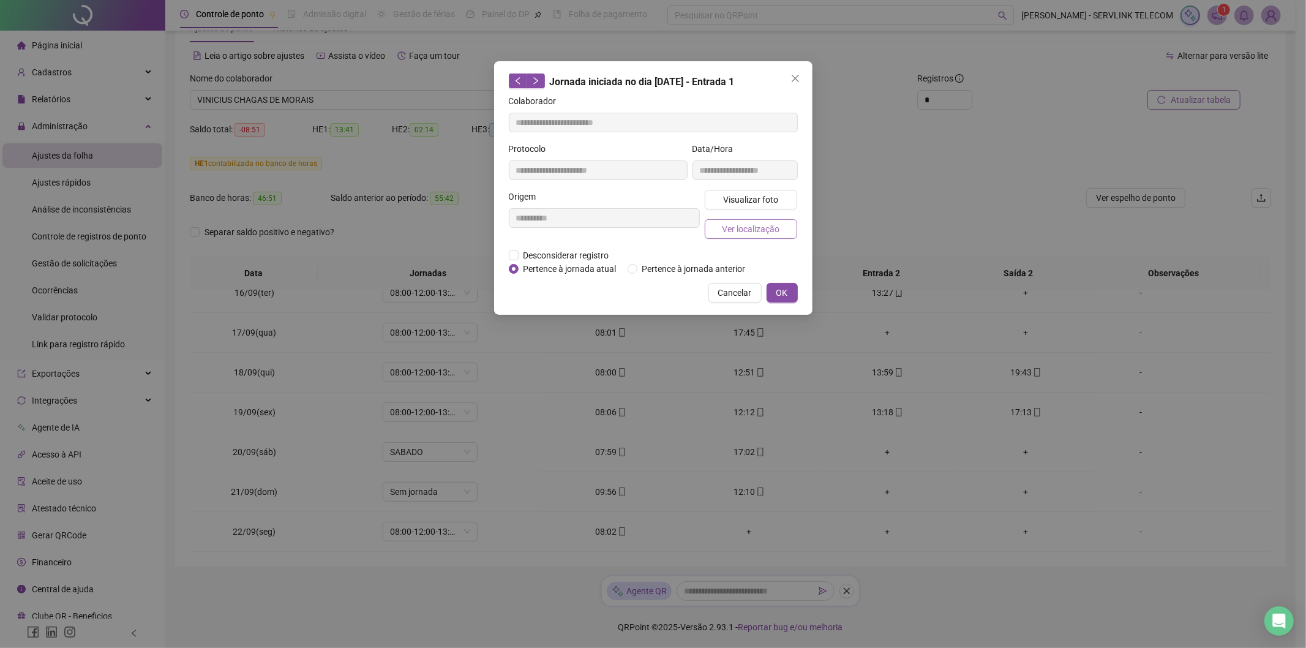
click at [774, 237] on button "Ver localização" at bounding box center [751, 229] width 93 height 20
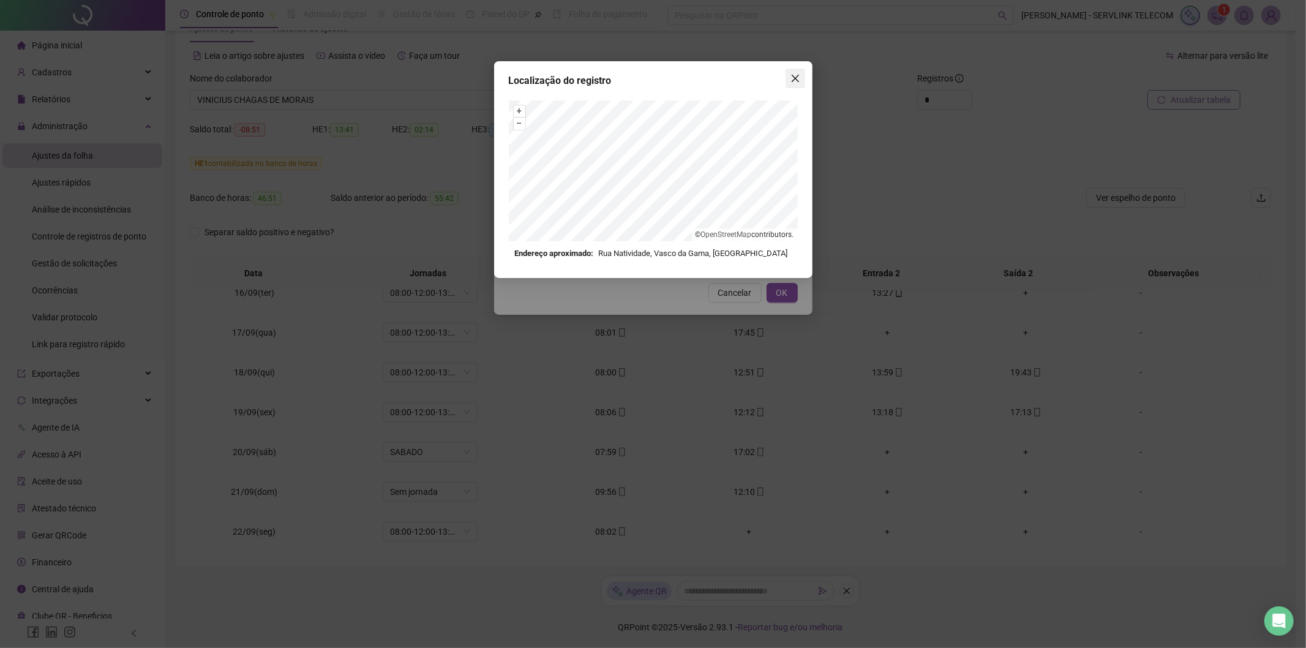
click at [804, 72] on button "Close" at bounding box center [795, 79] width 20 height 20
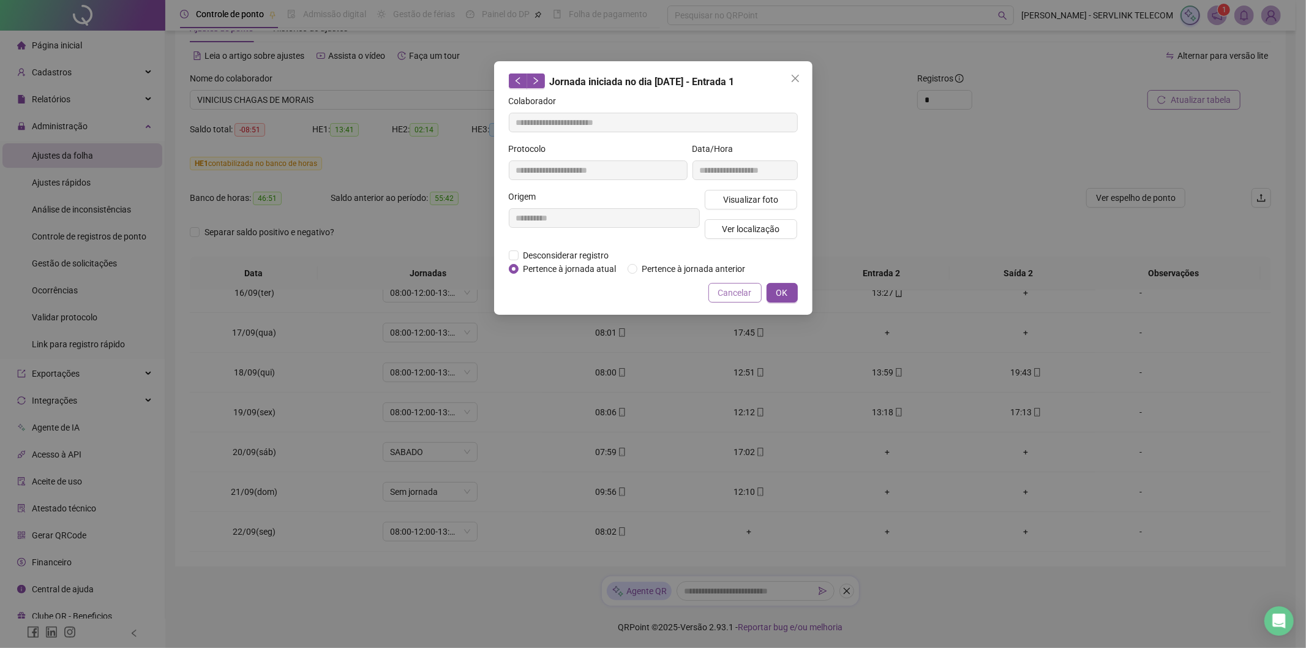
click at [721, 288] on span "Cancelar" at bounding box center [735, 292] width 34 height 13
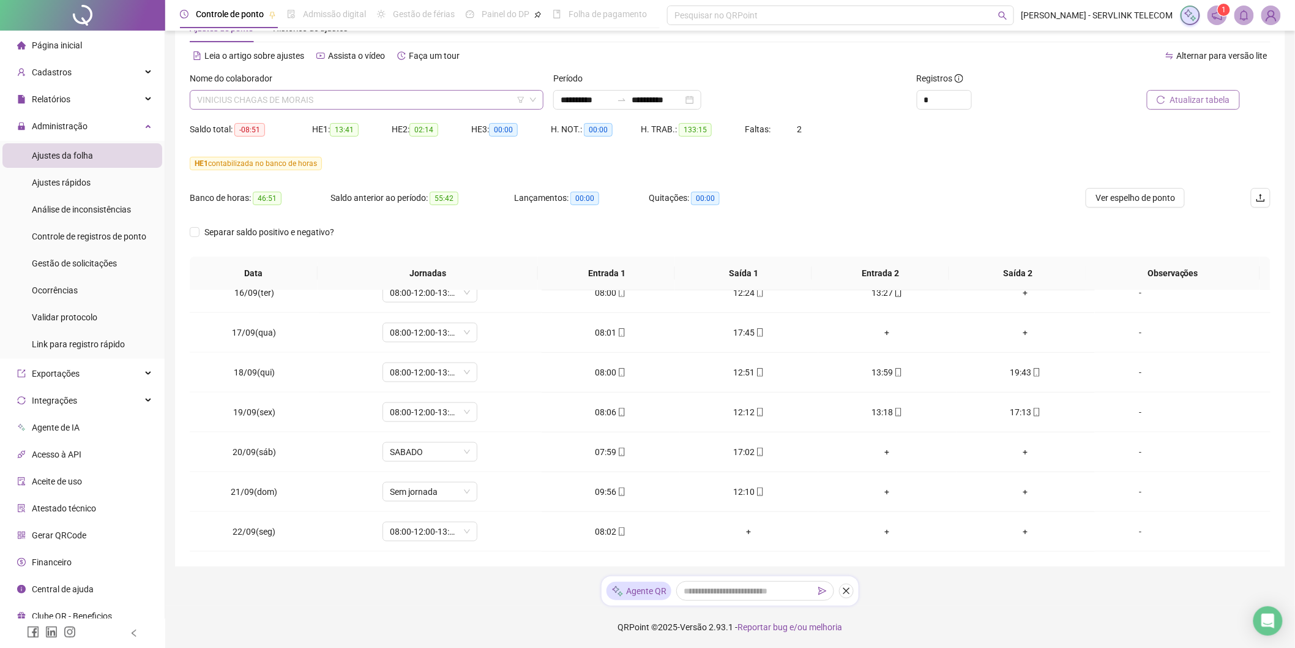
click at [294, 105] on span "VINICIUS CHAGAS DE MORAIS" at bounding box center [366, 100] width 339 height 18
click at [367, 100] on span "VINICIUS CHAGAS DE MORAIS" at bounding box center [366, 100] width 339 height 18
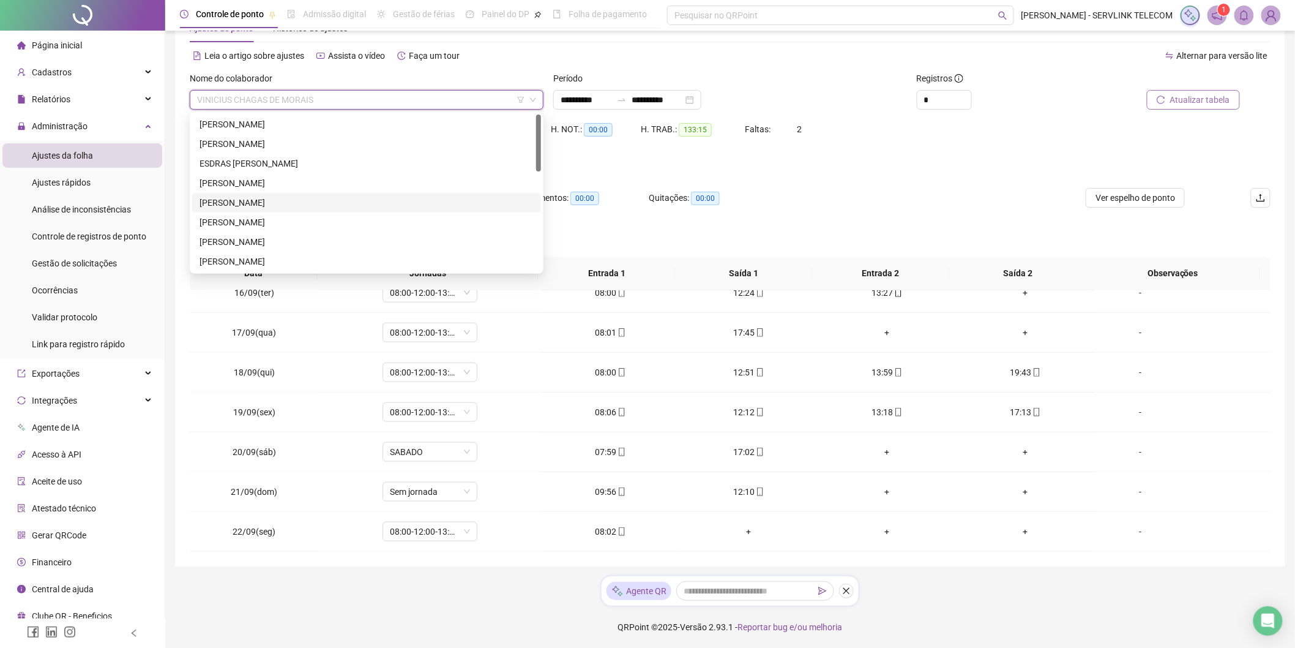
scroll to position [0, 0]
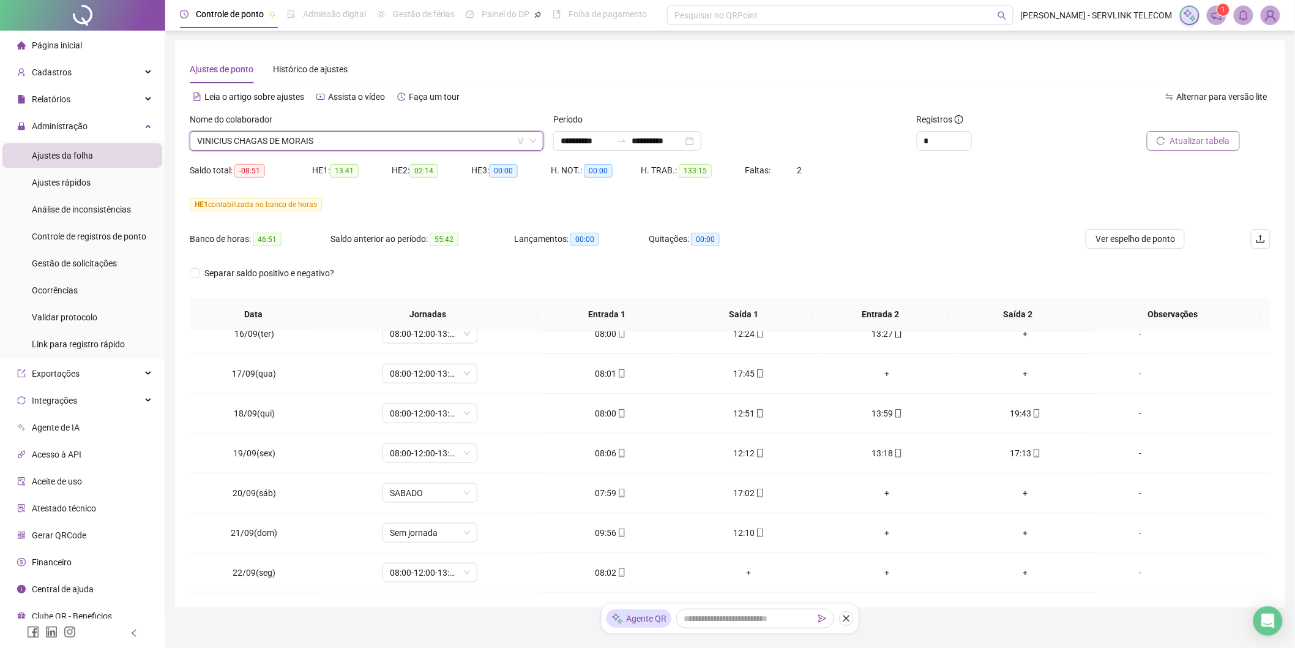
click at [364, 144] on span "VINICIUS CHAGAS DE MORAIS" at bounding box center [366, 141] width 339 height 18
click at [373, 126] on div "Nome do colaborador" at bounding box center [367, 122] width 354 height 18
click at [371, 137] on span "VINICIUS CHAGAS DE MORAIS" at bounding box center [366, 141] width 339 height 18
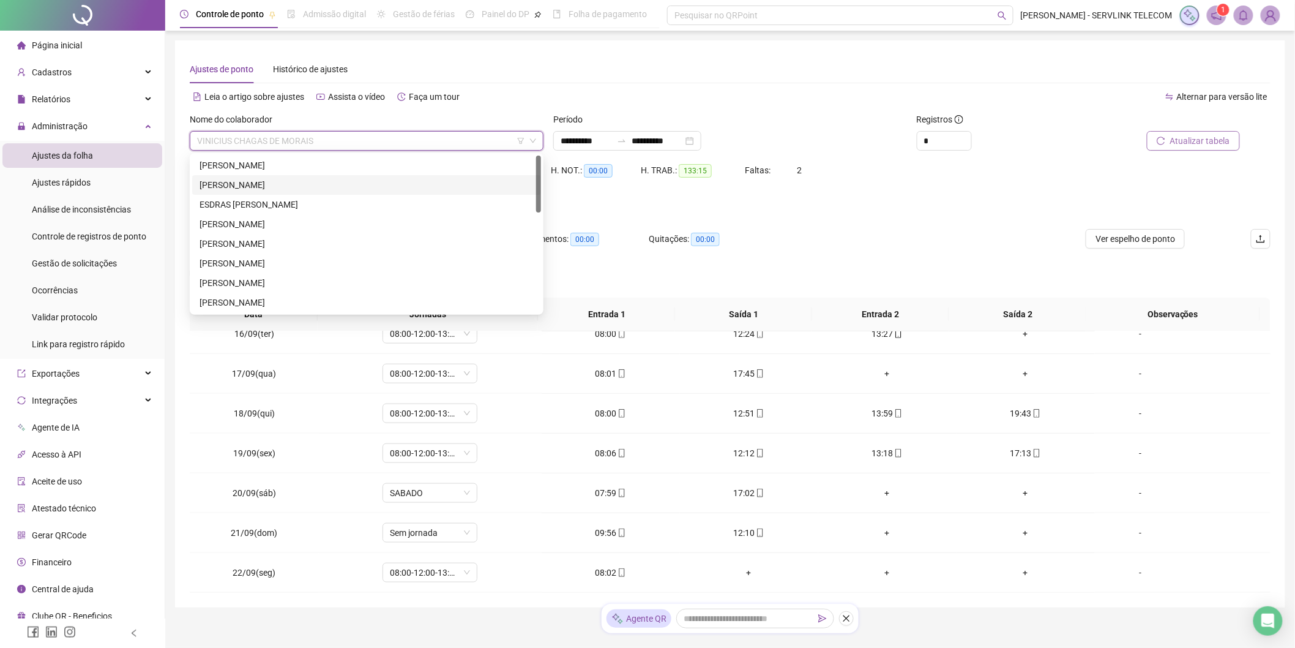
click at [274, 182] on div "[PERSON_NAME]" at bounding box center [367, 184] width 334 height 13
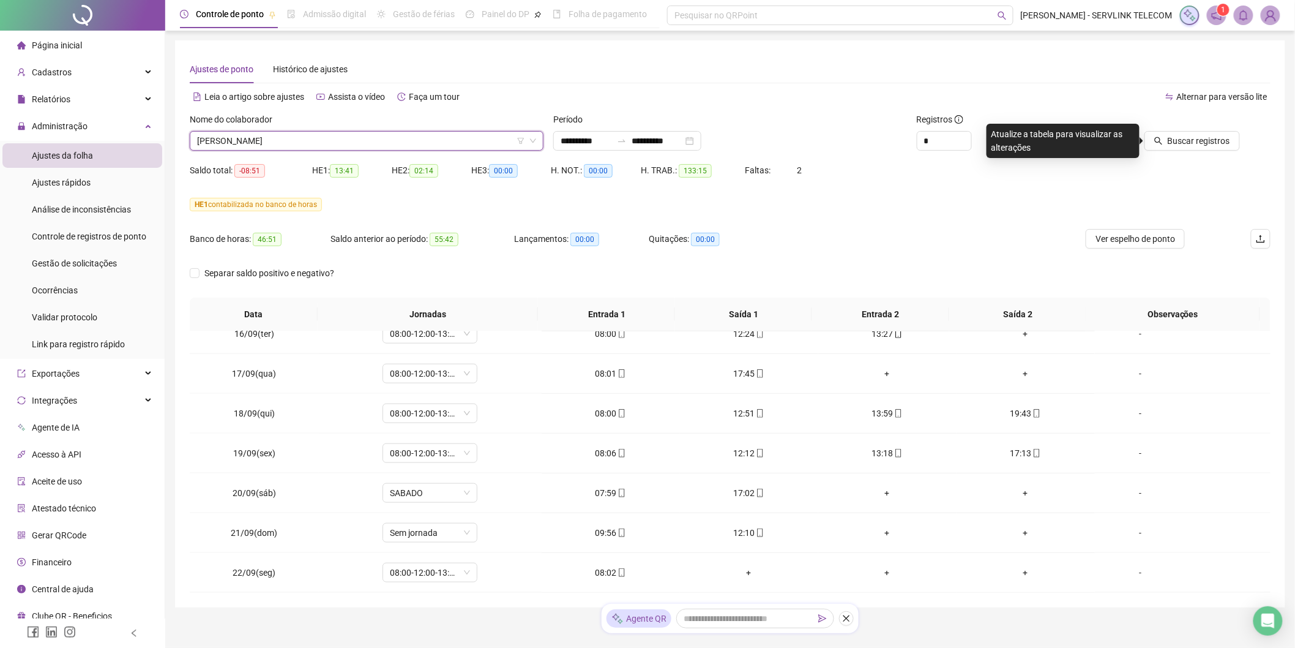
drag, startPoint x: 1153, startPoint y: 141, endPoint x: 1144, endPoint y: 139, distance: 9.5
click at [1153, 141] on button "Buscar registros" at bounding box center [1193, 141] width 96 height 20
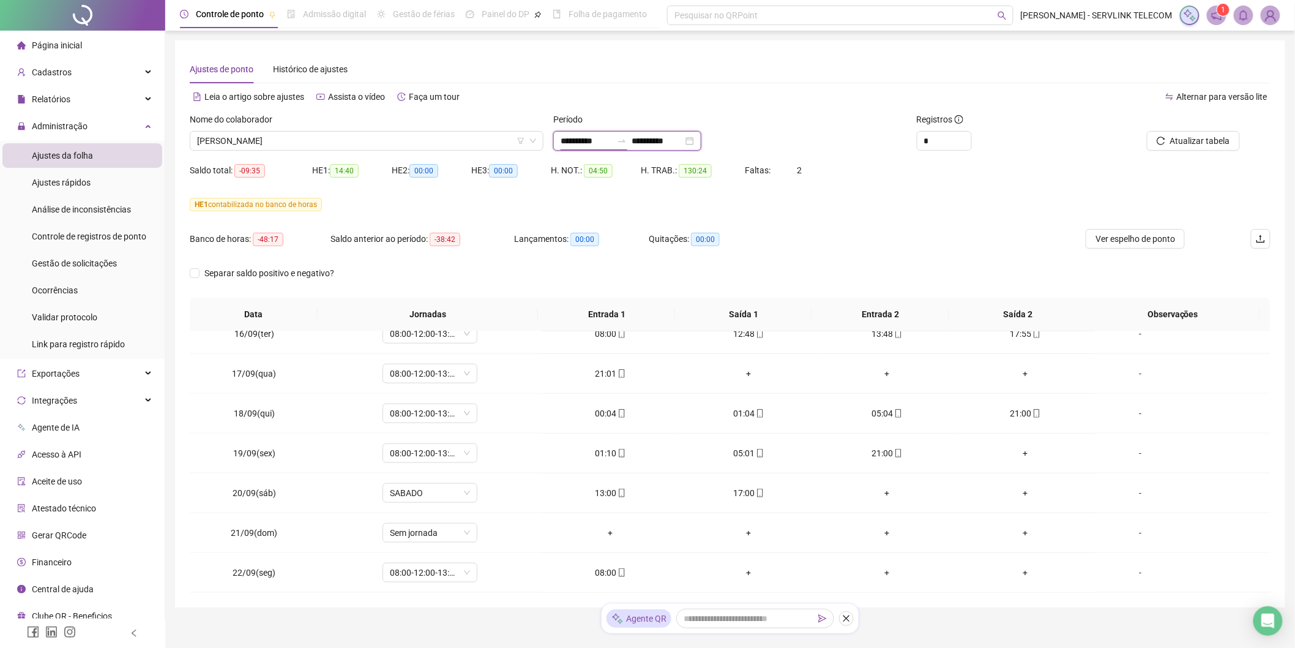
click at [612, 144] on input "**********" at bounding box center [586, 140] width 51 height 13
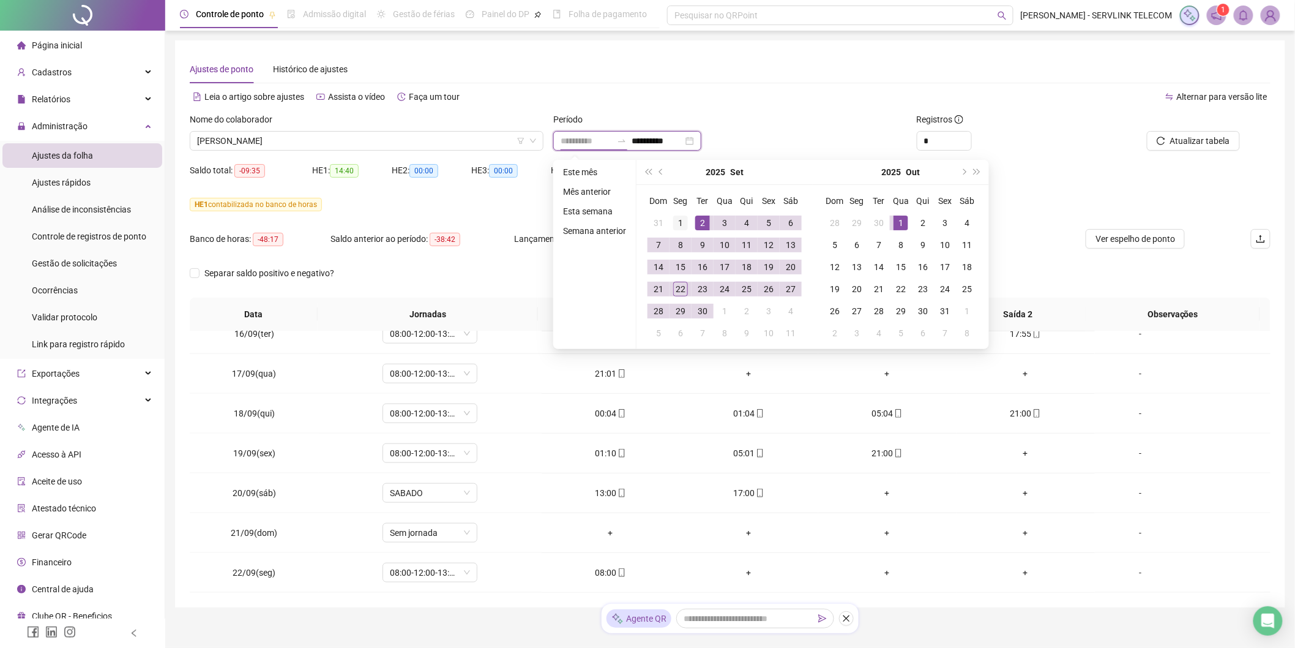
type input "**********"
click at [683, 228] on div "1" at bounding box center [680, 222] width 15 height 15
type input "**********"
click at [686, 294] on div "22" at bounding box center [680, 289] width 15 height 15
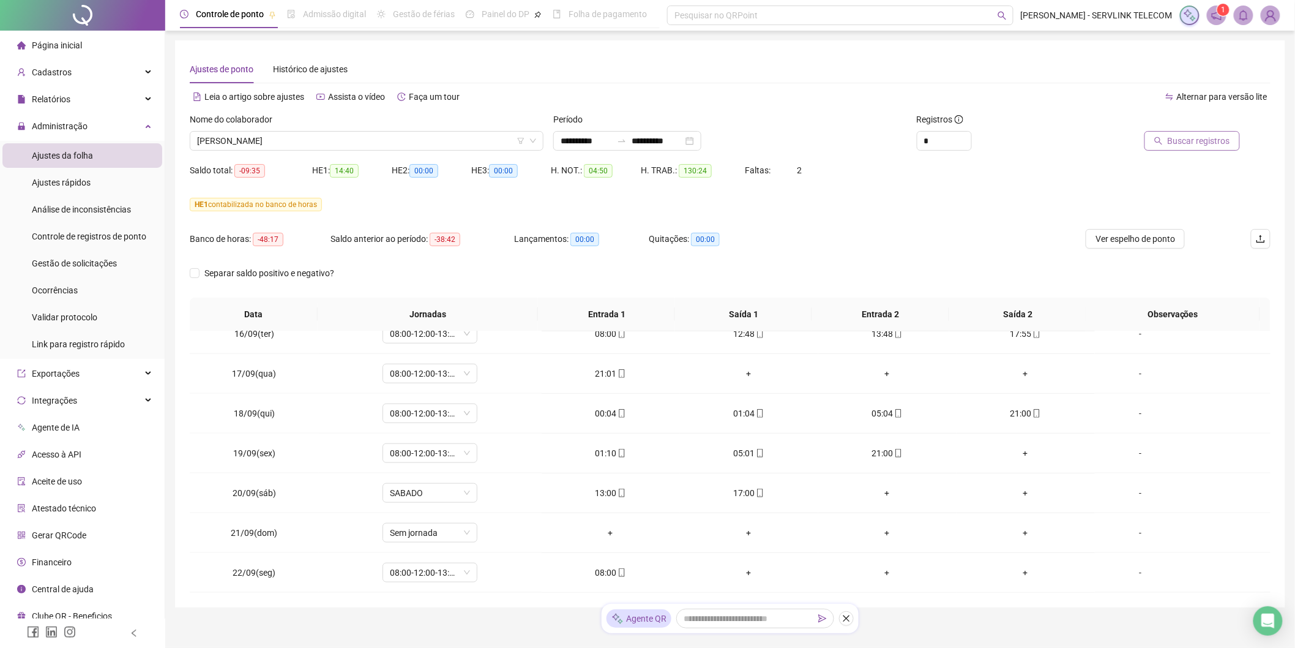
click at [1207, 145] on span "Buscar registros" at bounding box center [1199, 140] width 62 height 13
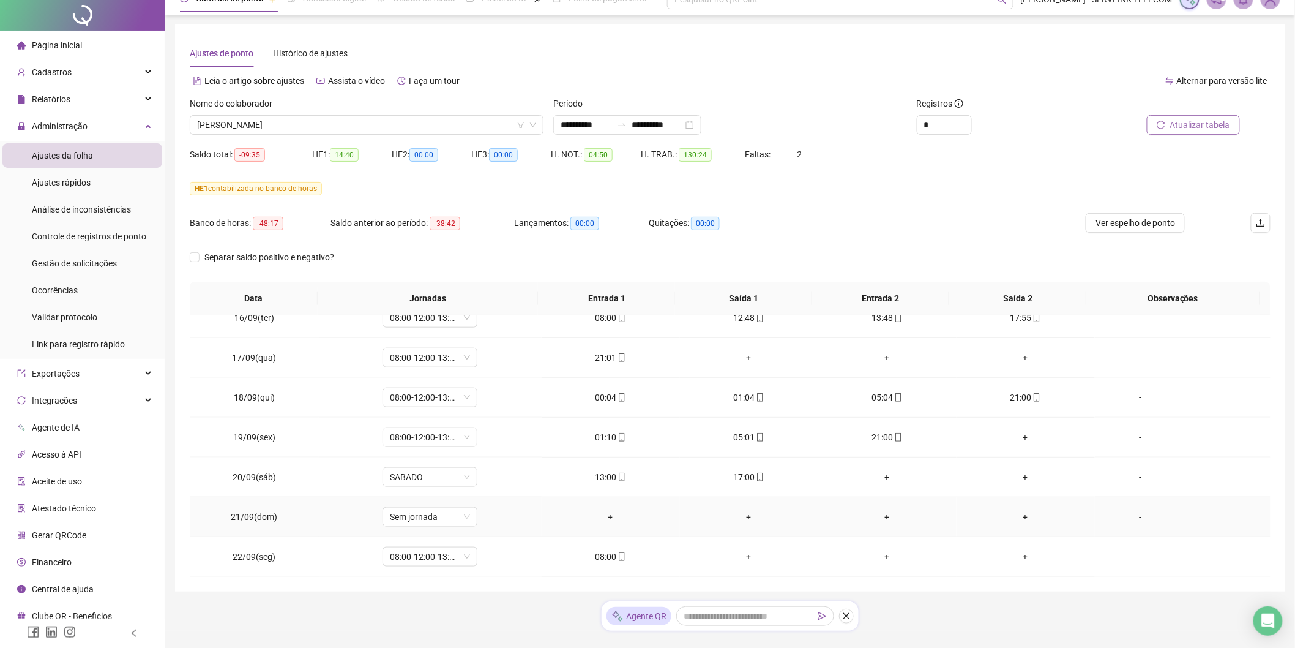
scroll to position [41, 0]
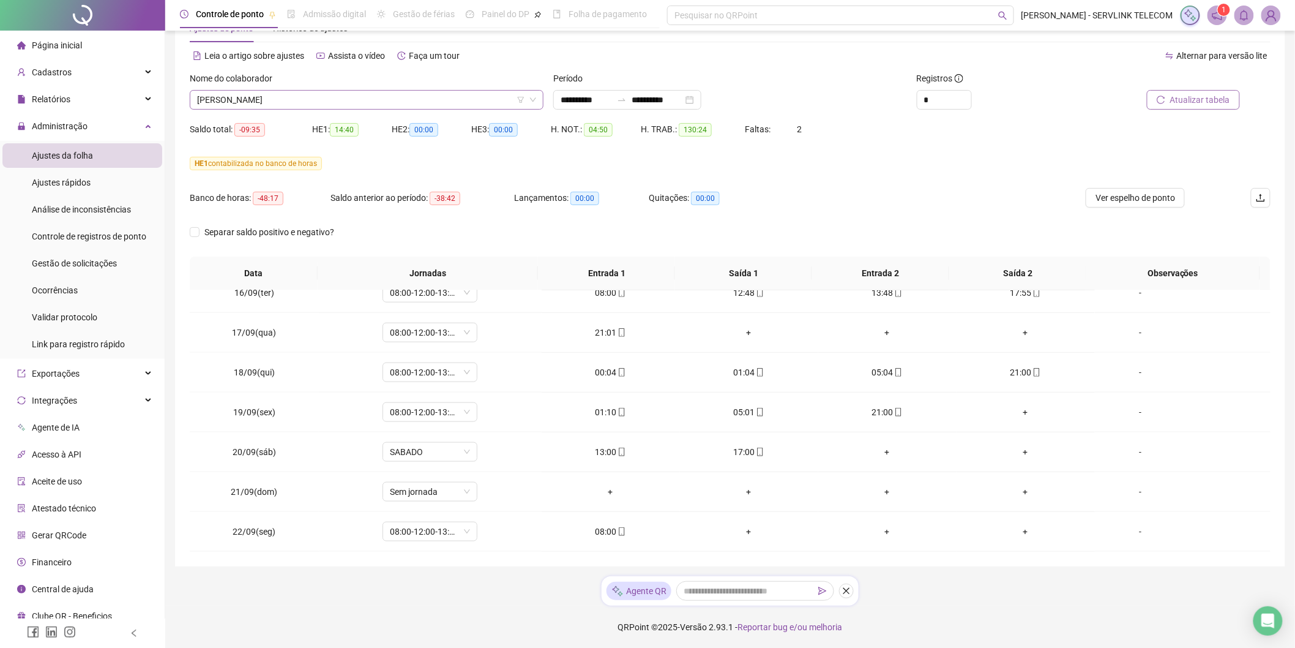
click at [405, 90] on div "[PERSON_NAME]" at bounding box center [367, 100] width 354 height 20
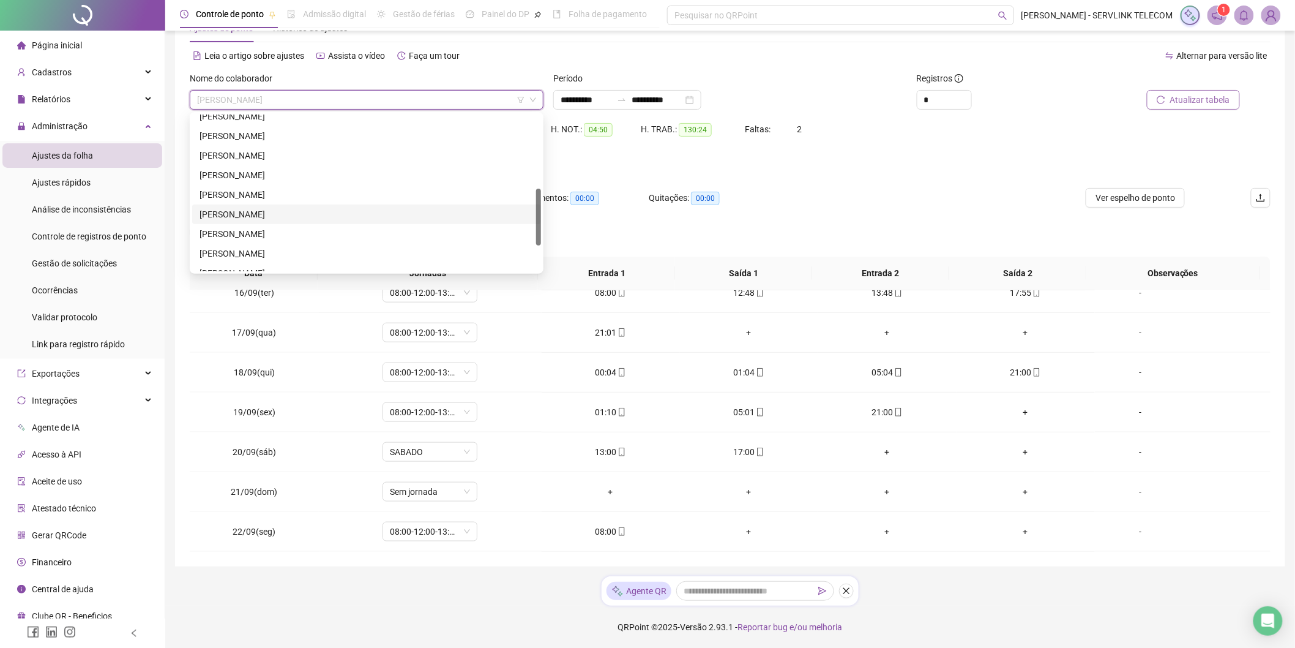
scroll to position [274, 0]
click at [279, 223] on div "VINICIUS CHAGAS DE MORAIS" at bounding box center [367, 222] width 334 height 13
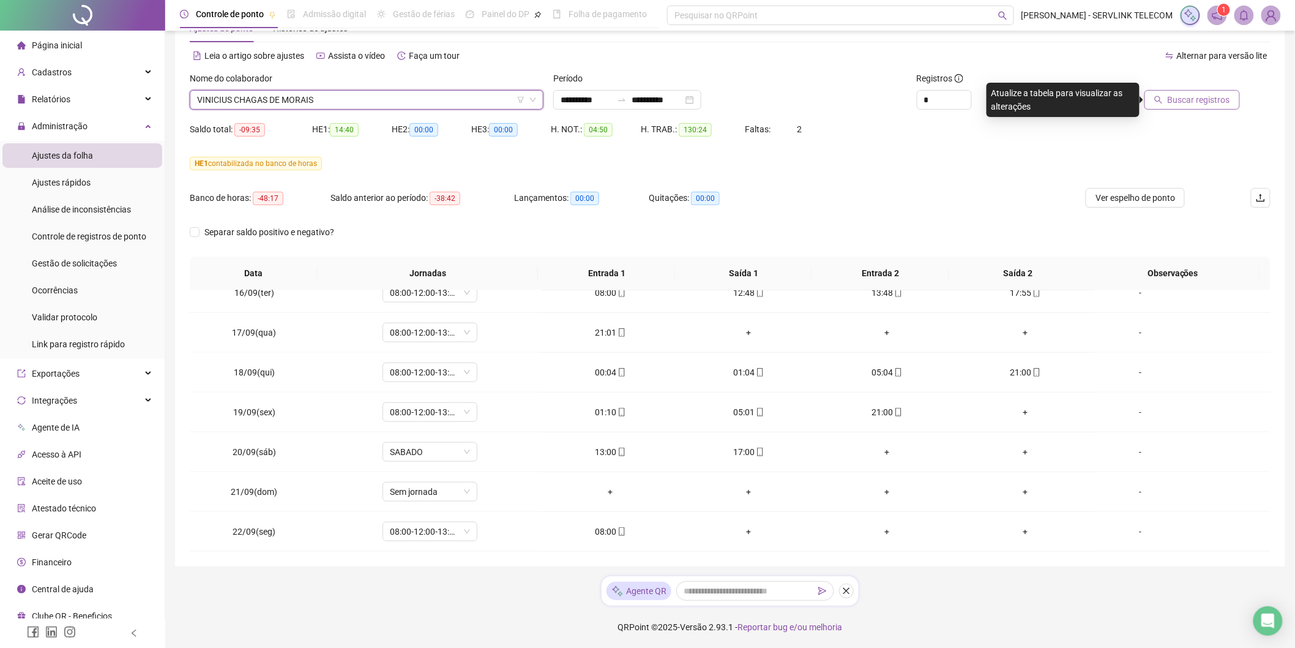
click at [1200, 99] on span "Buscar registros" at bounding box center [1199, 99] width 62 height 13
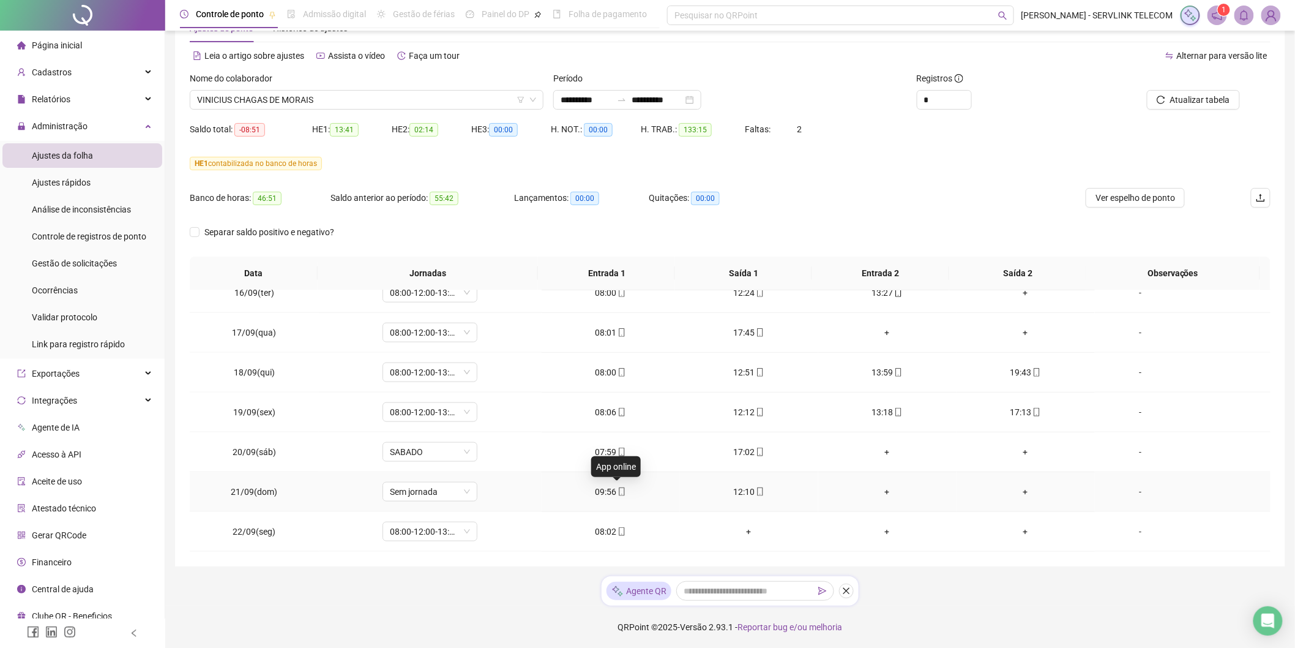
click at [619, 493] on icon "mobile" at bounding box center [622, 491] width 6 height 9
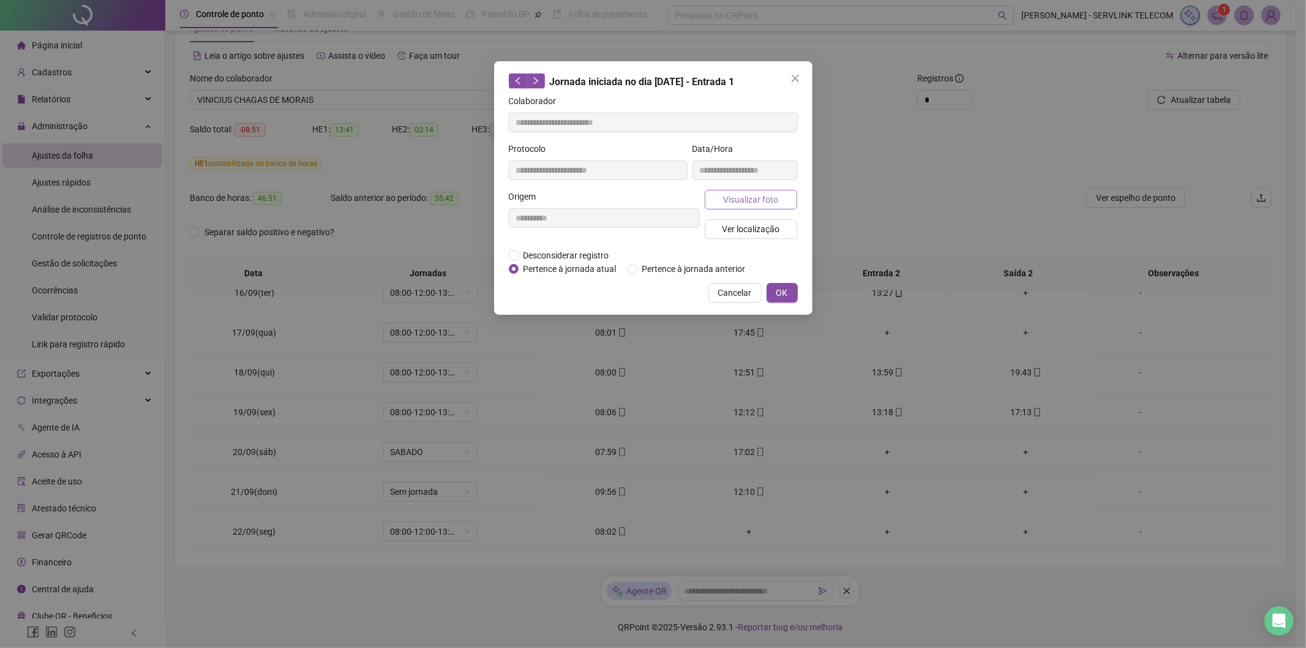
click at [740, 197] on span "Visualizar foto" at bounding box center [750, 199] width 55 height 13
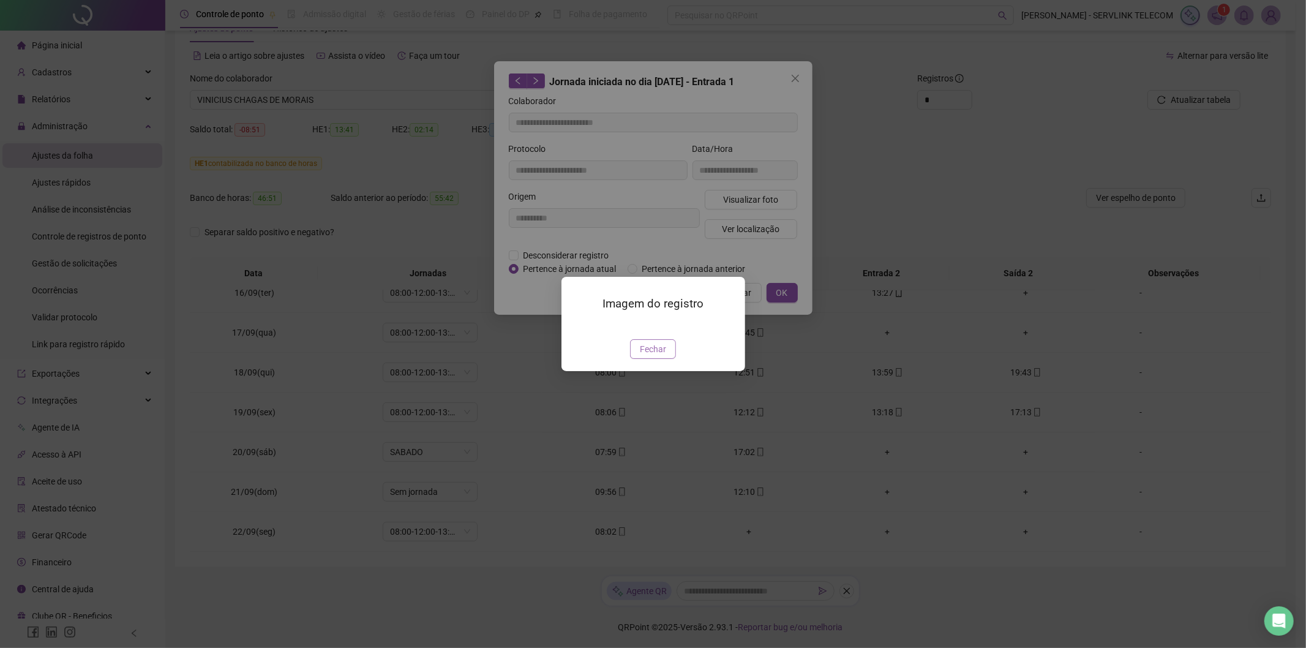
click at [657, 356] on span "Fechar" at bounding box center [653, 348] width 26 height 13
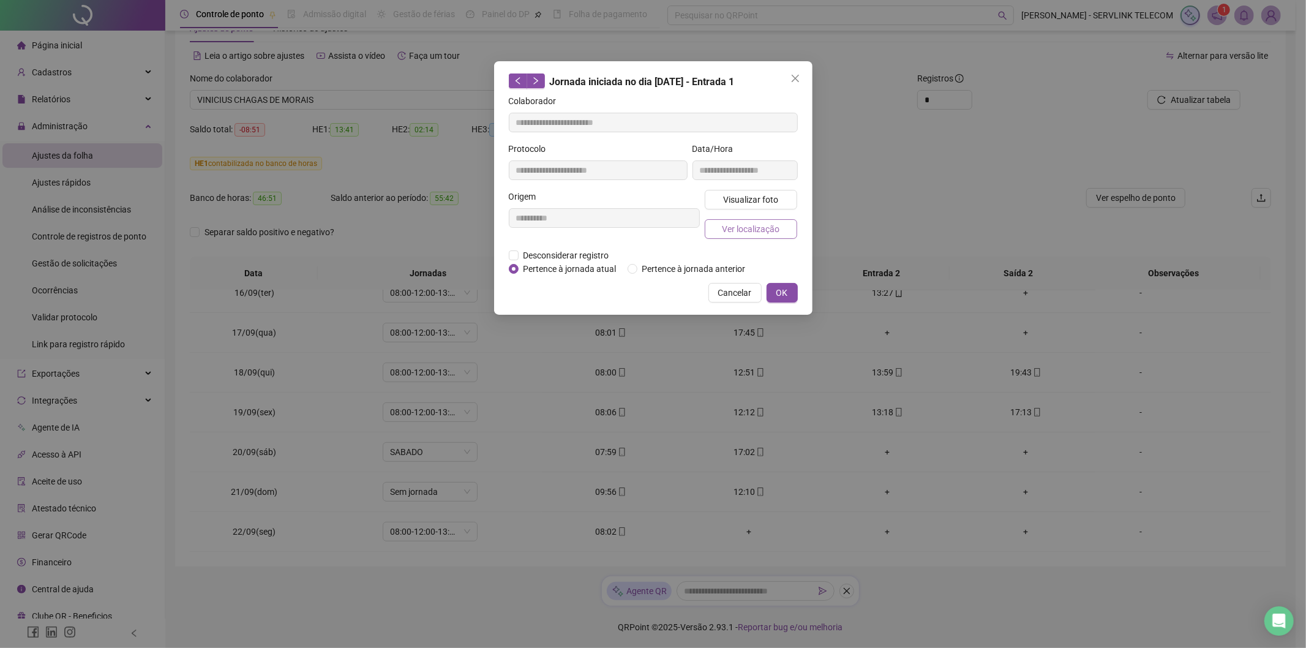
click at [770, 235] on span "Ver localização" at bounding box center [751, 228] width 58 height 13
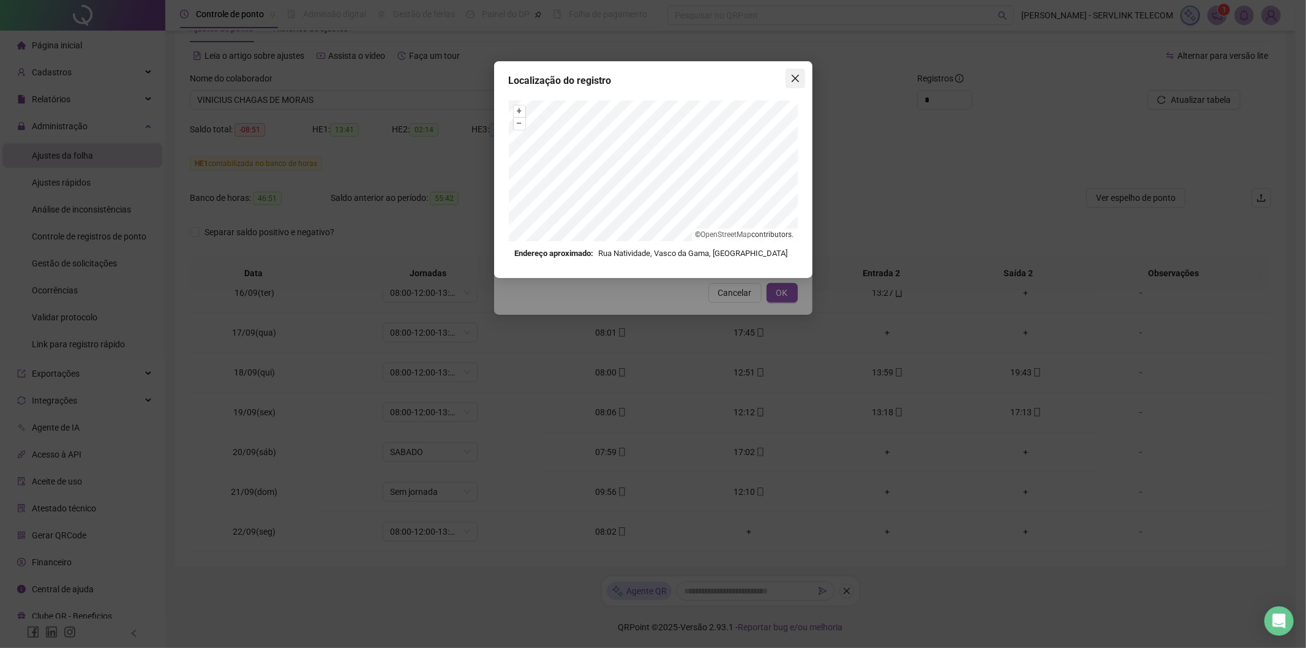
click at [792, 80] on icon "close" at bounding box center [795, 78] width 10 height 10
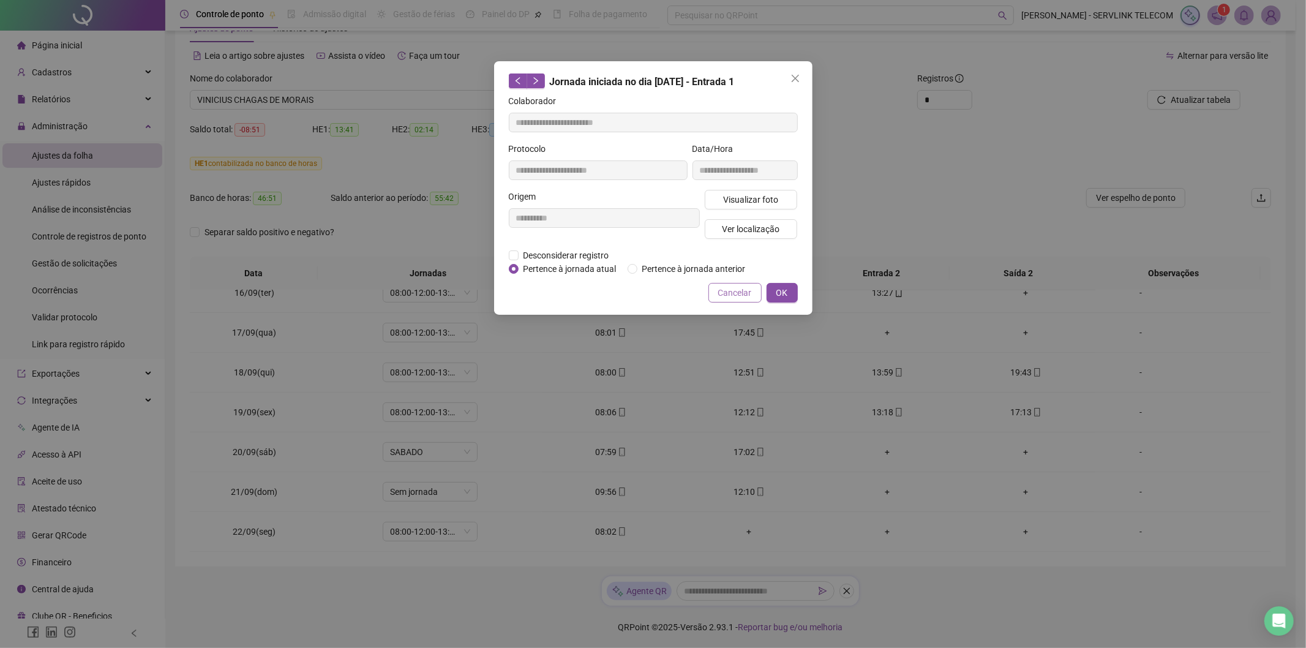
click at [721, 288] on span "Cancelar" at bounding box center [735, 292] width 34 height 13
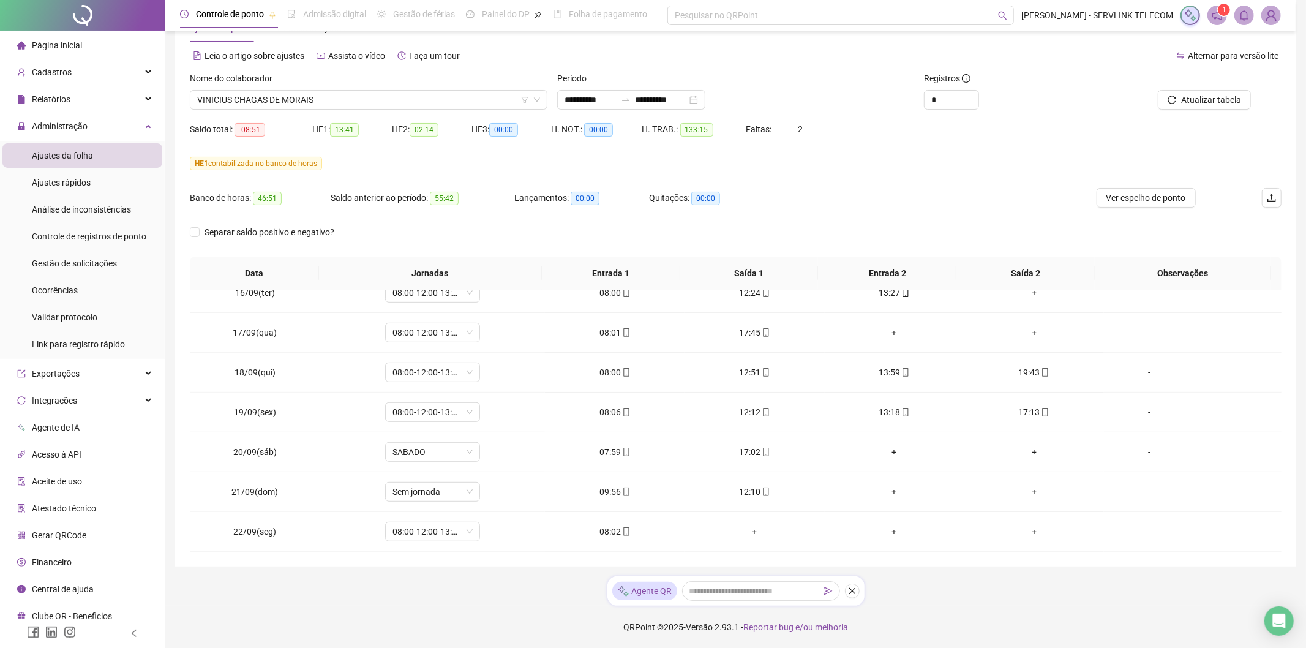
click at [313, 98] on span "VINICIUS CHAGAS DE MORAIS" at bounding box center [368, 100] width 343 height 18
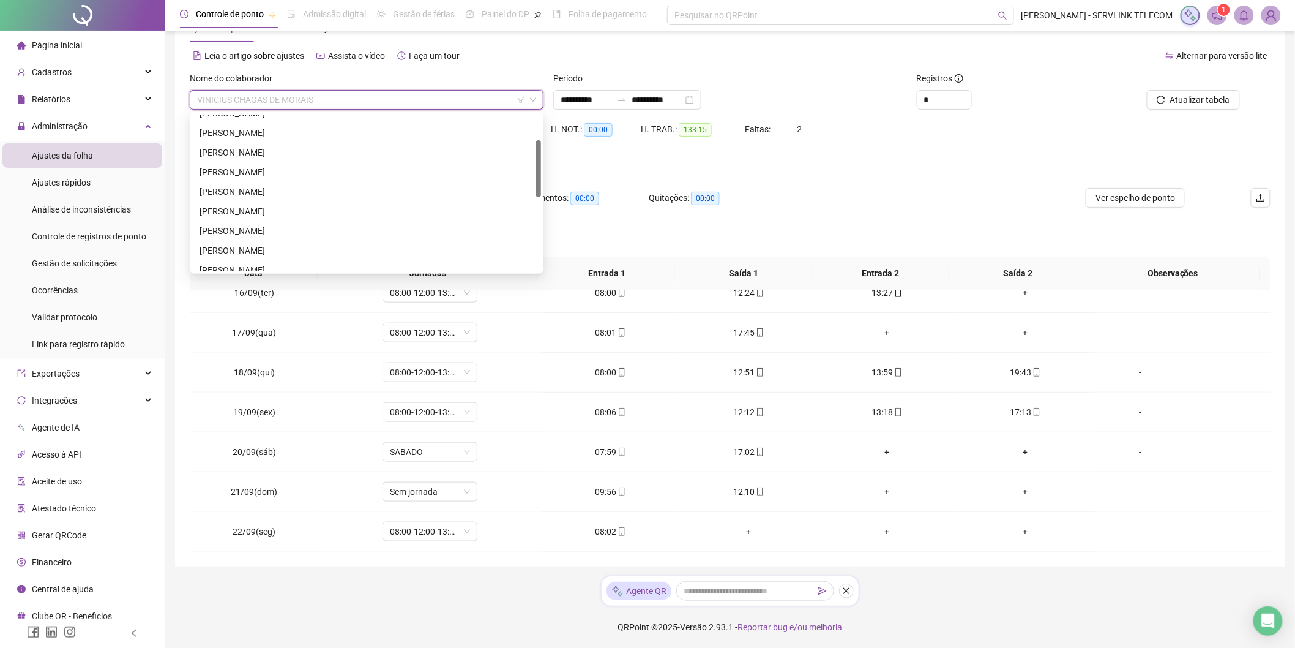
scroll to position [138, 0]
click at [233, 164] on div "[PERSON_NAME]" at bounding box center [367, 162] width 334 height 13
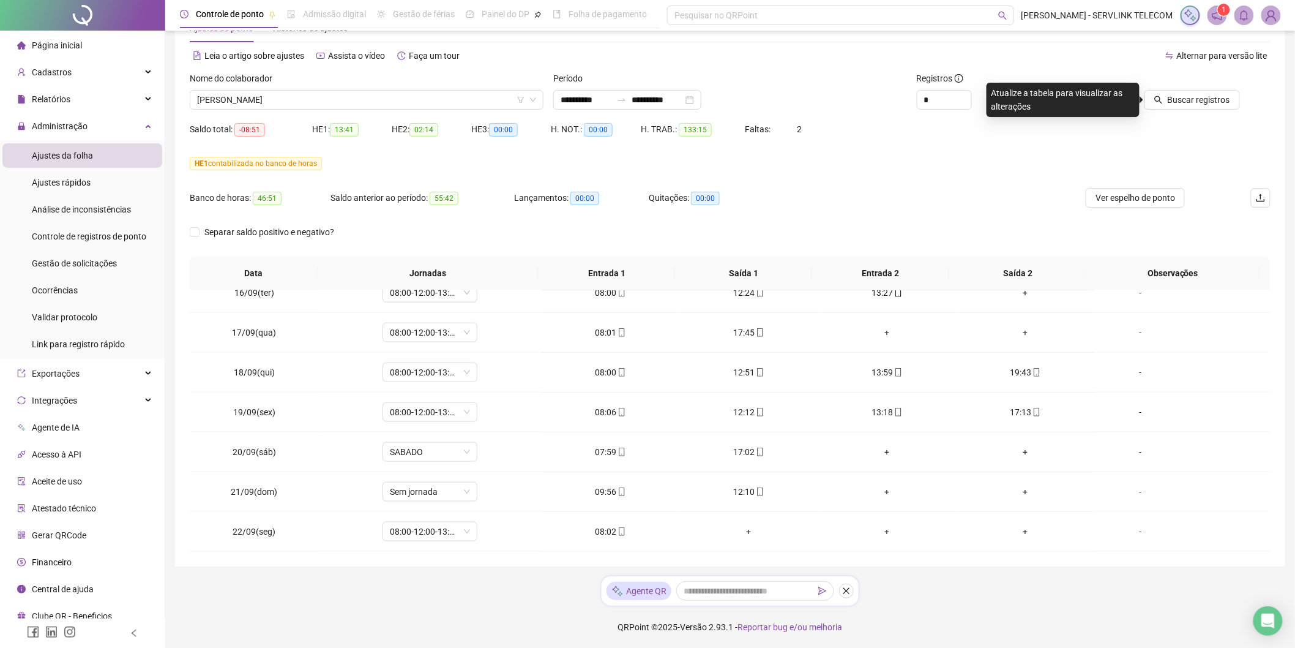
click at [1150, 88] on div at bounding box center [1169, 81] width 141 height 18
click at [1160, 93] on button "Buscar registros" at bounding box center [1193, 100] width 96 height 20
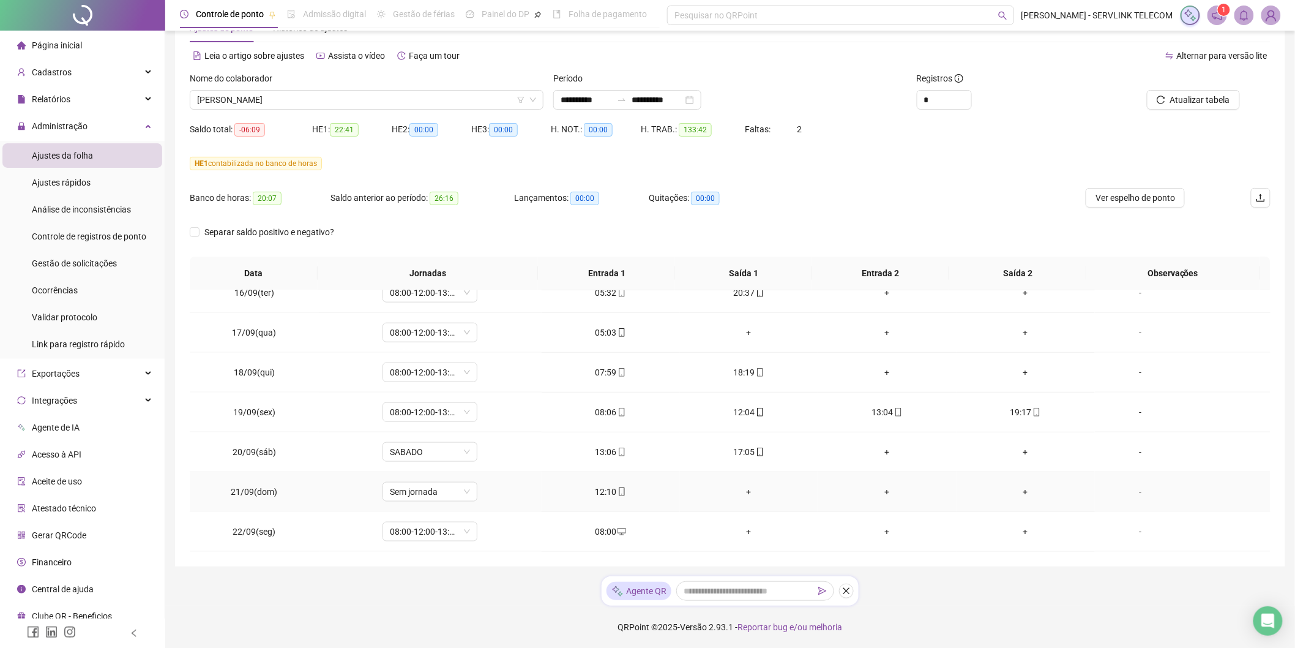
click at [738, 491] on div "+" at bounding box center [749, 491] width 119 height 13
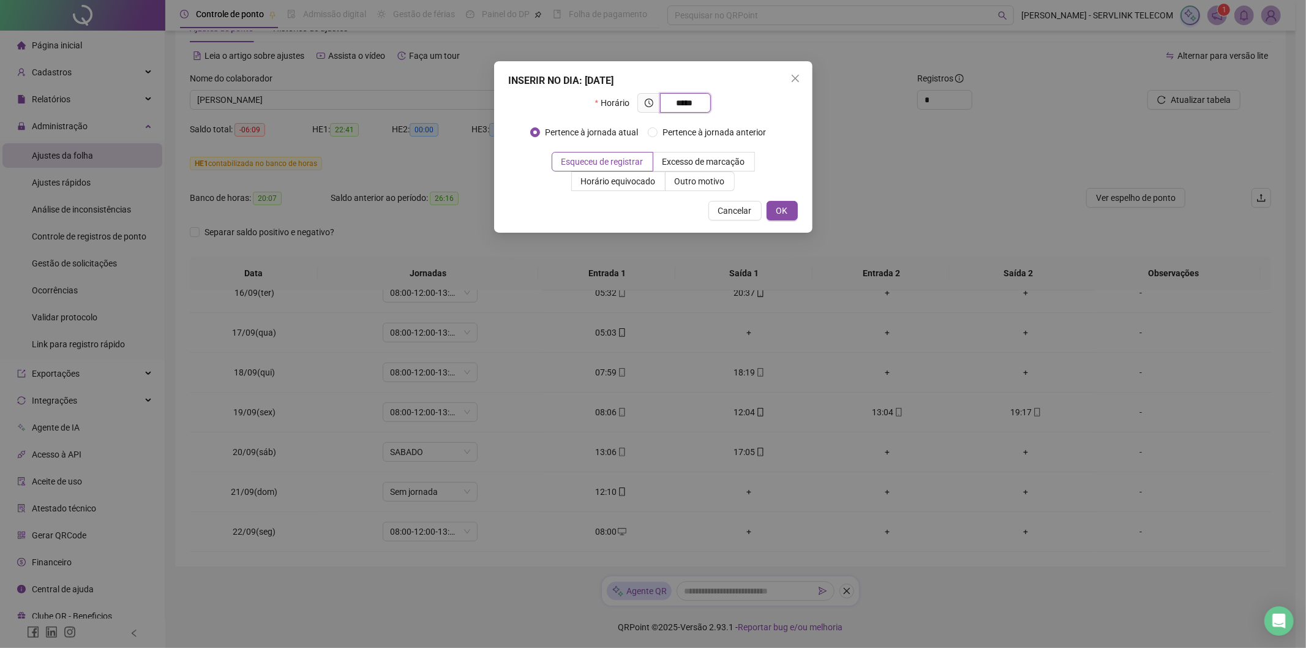
type input "*****"
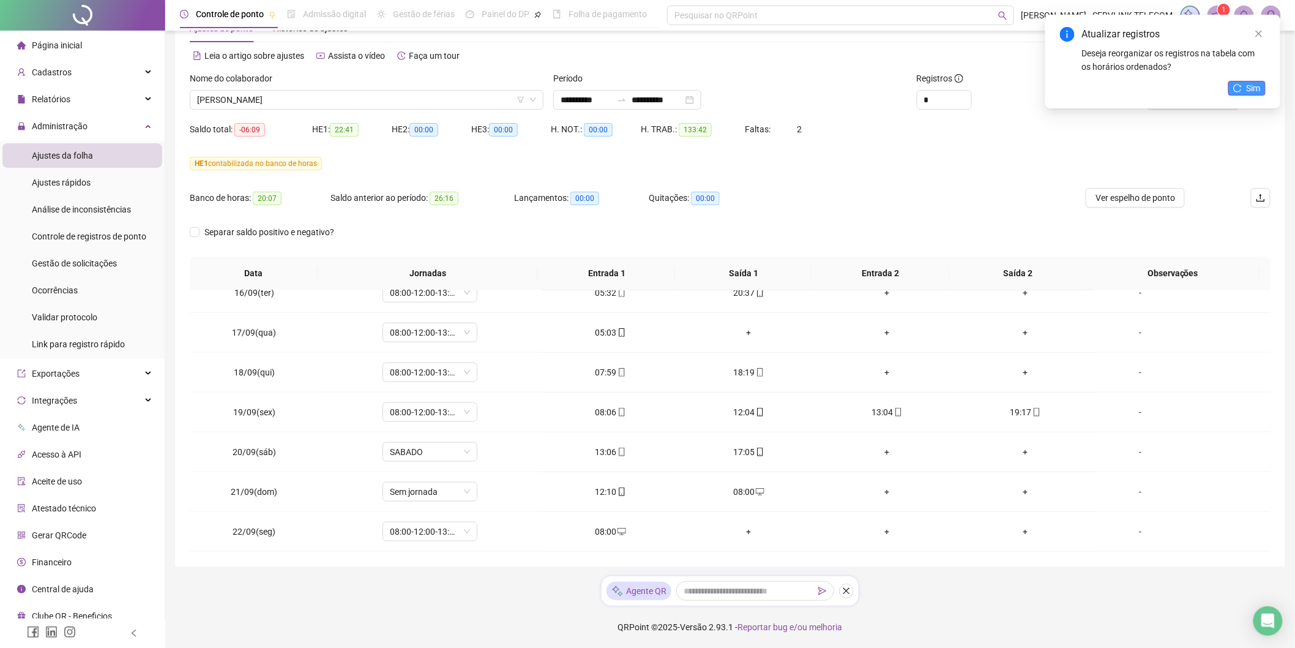
click at [1243, 89] on button "Sim" at bounding box center [1247, 88] width 37 height 15
